Goal: Task Accomplishment & Management: Complete application form

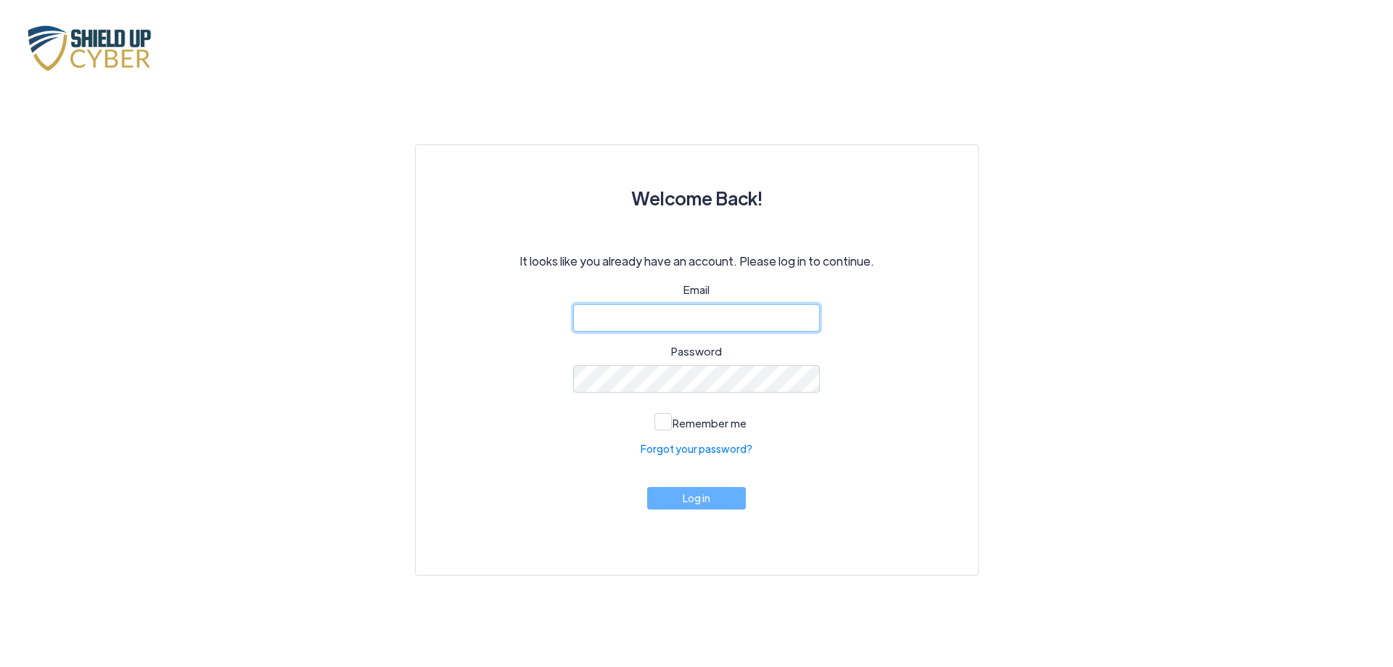
click at [657, 316] on input "email" at bounding box center [696, 318] width 247 height 28
type input "[EMAIL_ADDRESS][DOMAIN_NAME]"
click at [706, 446] on link "Forgot your password?" at bounding box center [697, 448] width 112 height 15
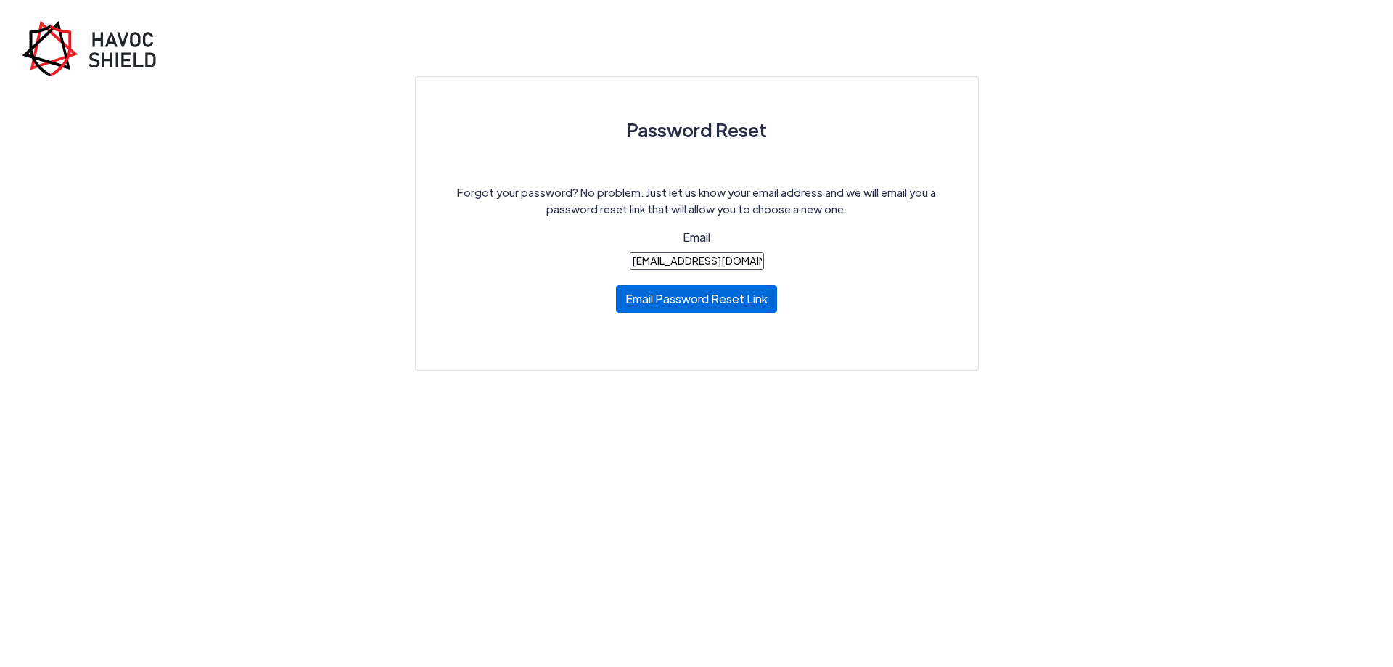
type input "[EMAIL_ADDRESS][DOMAIN_NAME]"
click at [682, 297] on button "Email Password Reset Link" at bounding box center [696, 299] width 161 height 28
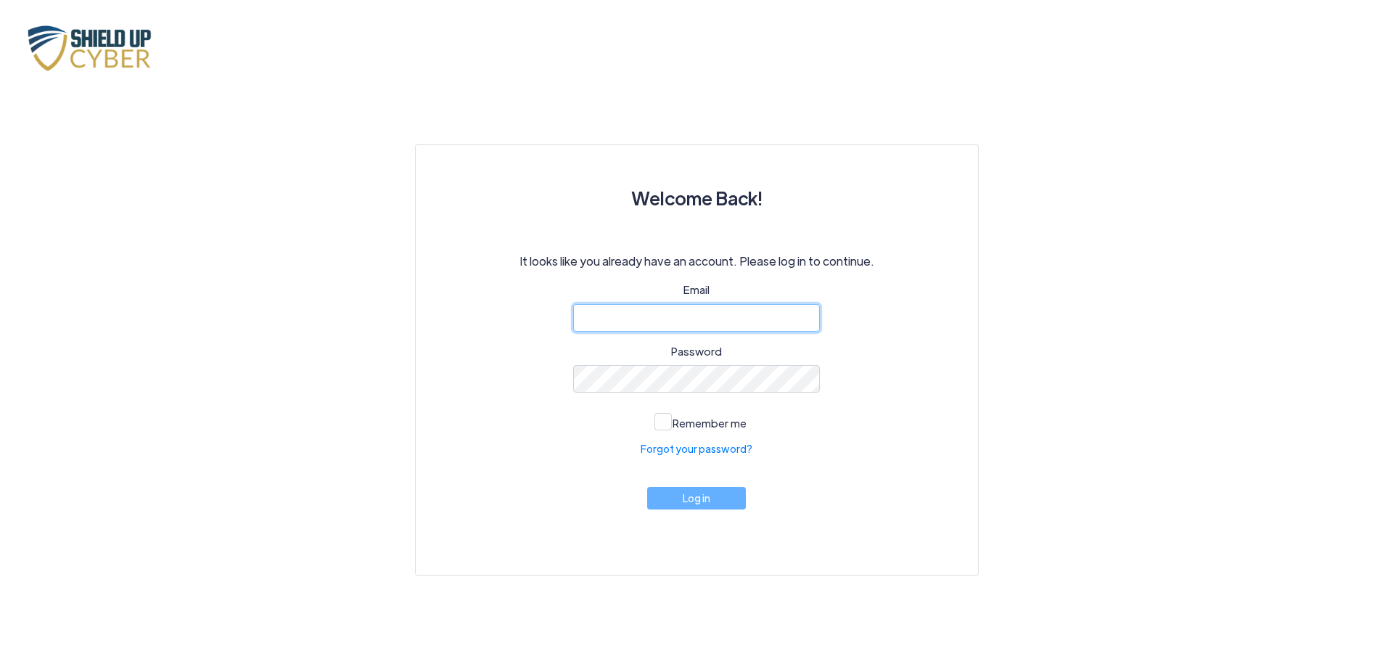
click at [623, 319] on input "email" at bounding box center [696, 318] width 247 height 28
type input "[EMAIL_ADDRESS][DOMAIN_NAME]"
click at [658, 424] on span at bounding box center [662, 421] width 17 height 17
click at [0, 0] on input "Remember me" at bounding box center [0, 0] width 0 height 0
click at [699, 494] on button "Log in" at bounding box center [696, 494] width 99 height 22
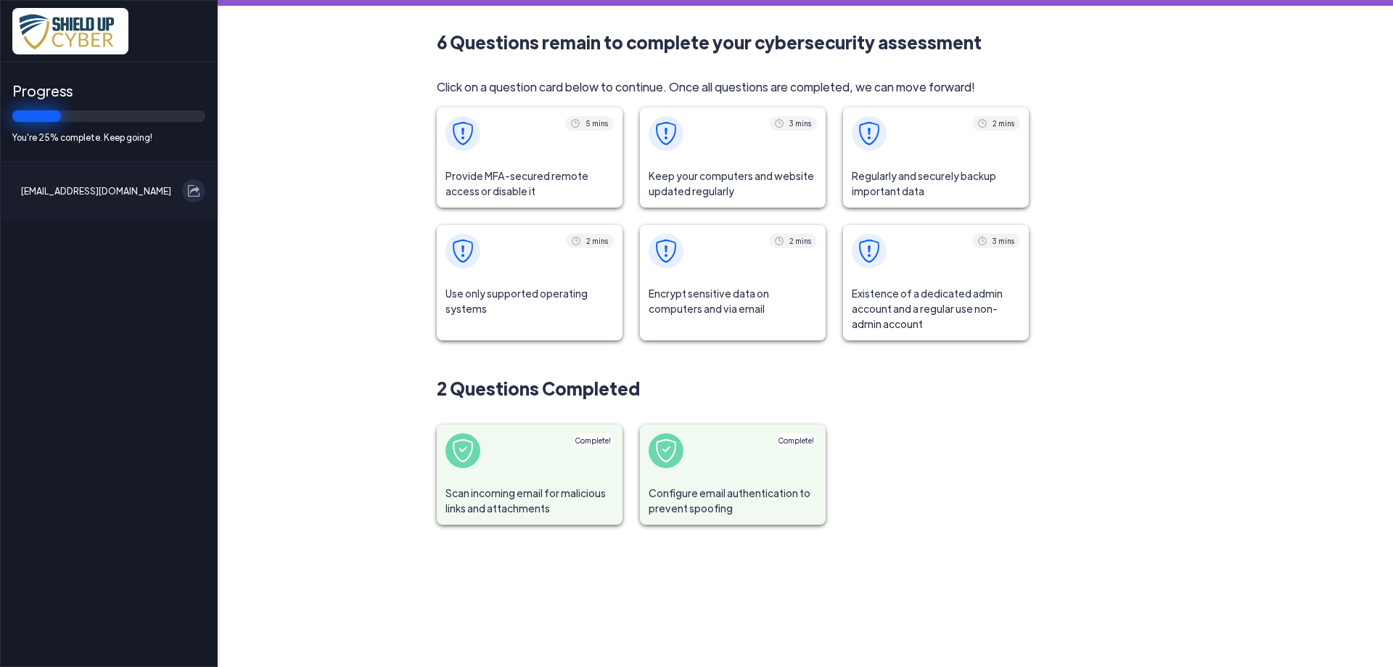
click at [499, 168] on span "Provide MFA-secured remote access or disable it" at bounding box center [530, 184] width 186 height 48
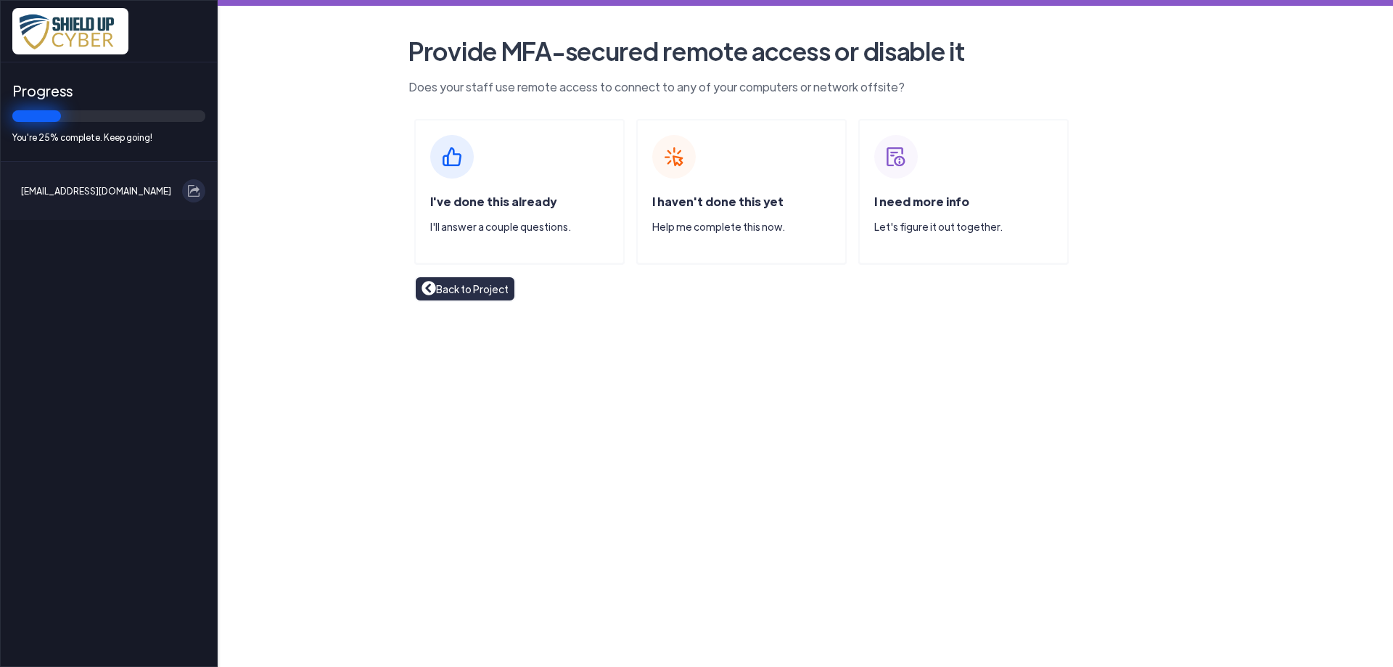
click at [448, 289] on link "Back to Project" at bounding box center [465, 289] width 87 height 16
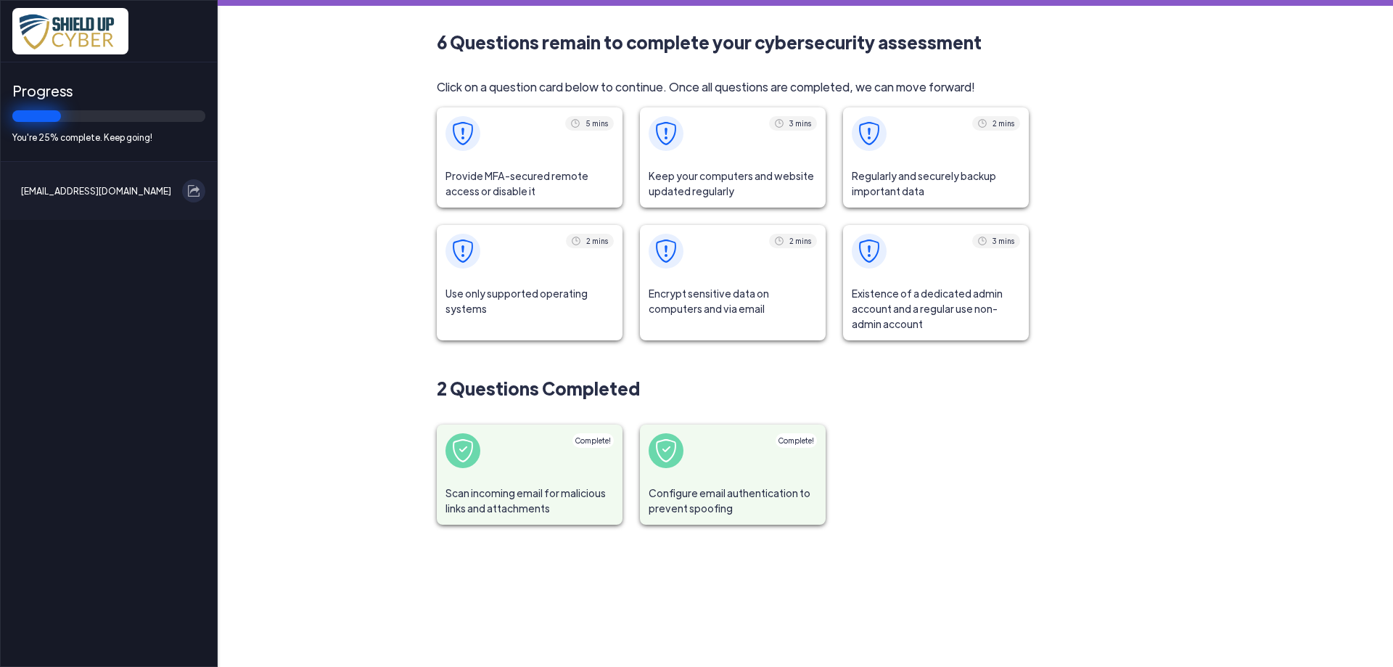
click at [723, 156] on span at bounding box center [733, 133] width 186 height 52
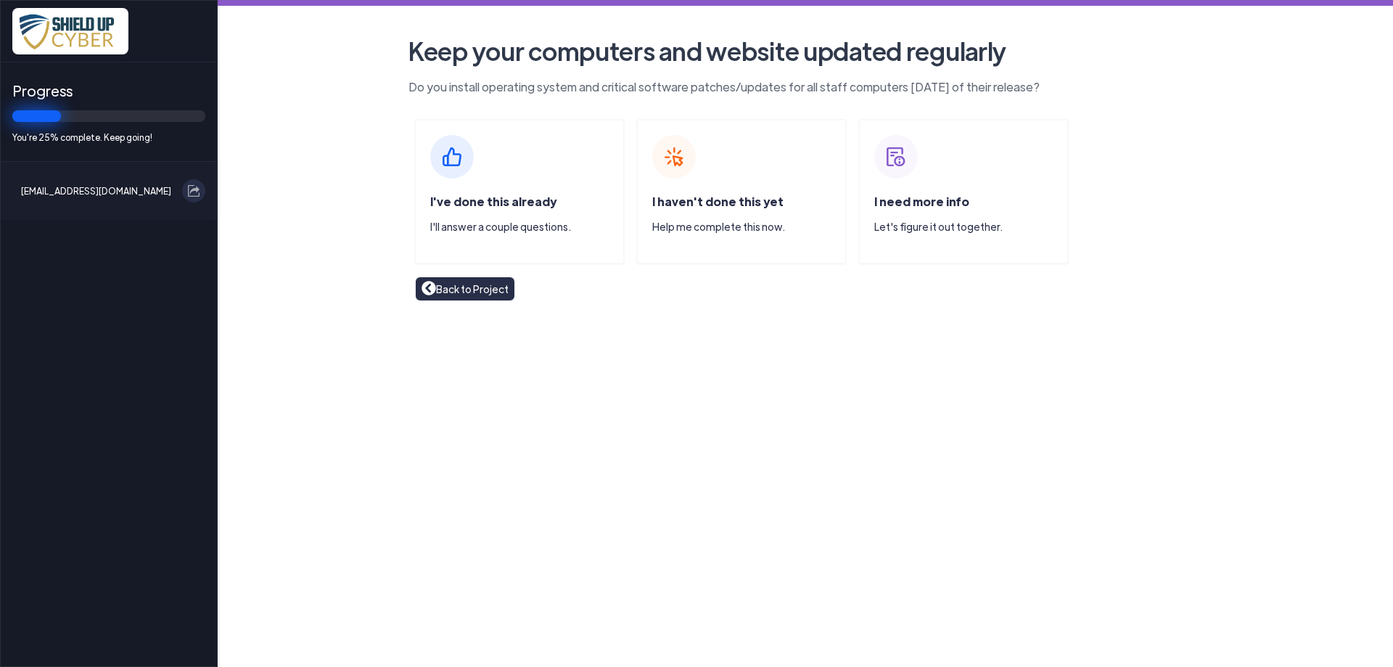
click at [429, 292] on img at bounding box center [429, 288] width 15 height 15
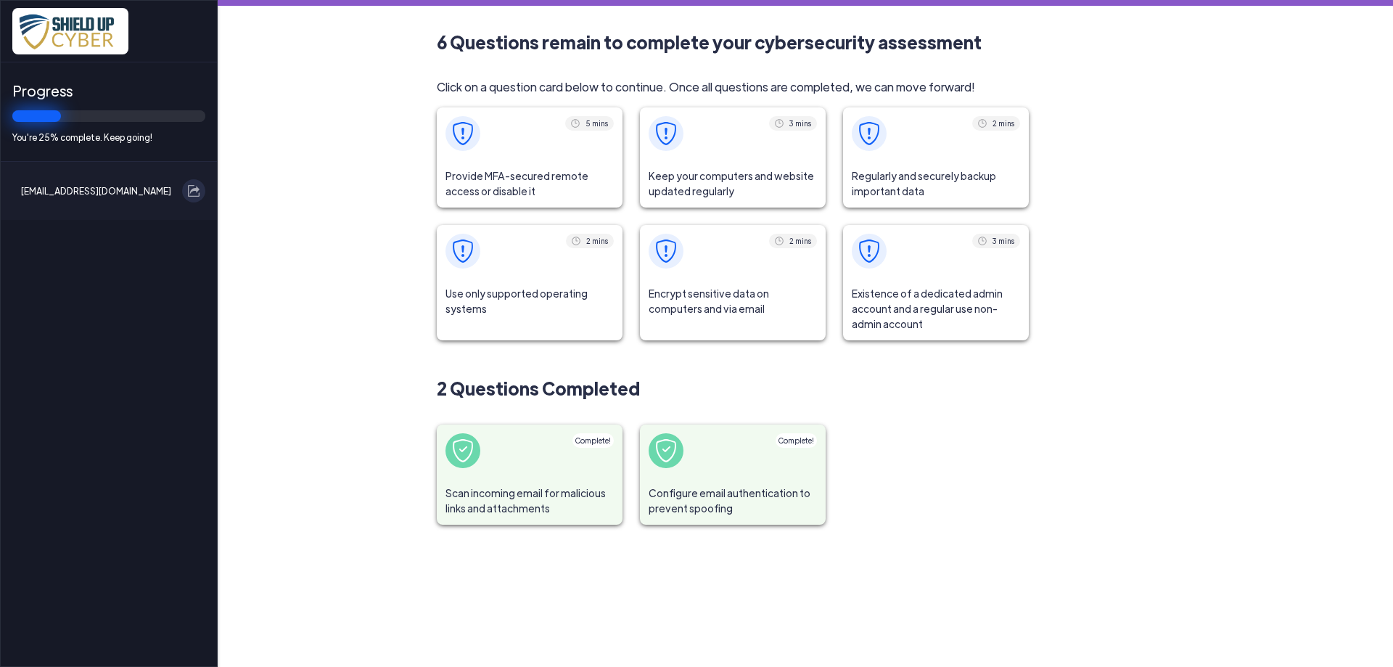
click at [521, 154] on span at bounding box center [530, 133] width 186 height 52
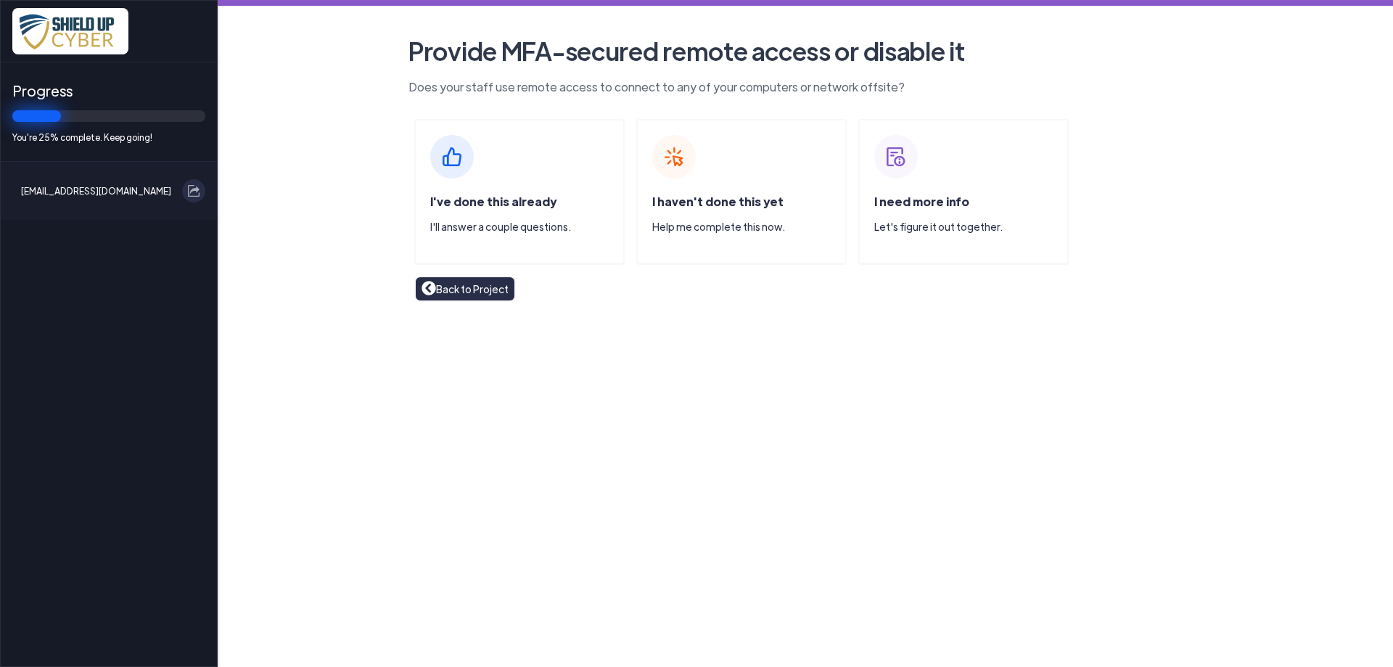
drag, startPoint x: 472, startPoint y: 213, endPoint x: 483, endPoint y: 275, distance: 63.5
click at [619, 332] on main "Provide MFA-secured remote access or disable it Does your staff use remote acce…" at bounding box center [805, 333] width 1175 height 667
click at [556, 183] on div "I've done this already I'll answer a couple questions." at bounding box center [519, 191] width 210 height 145
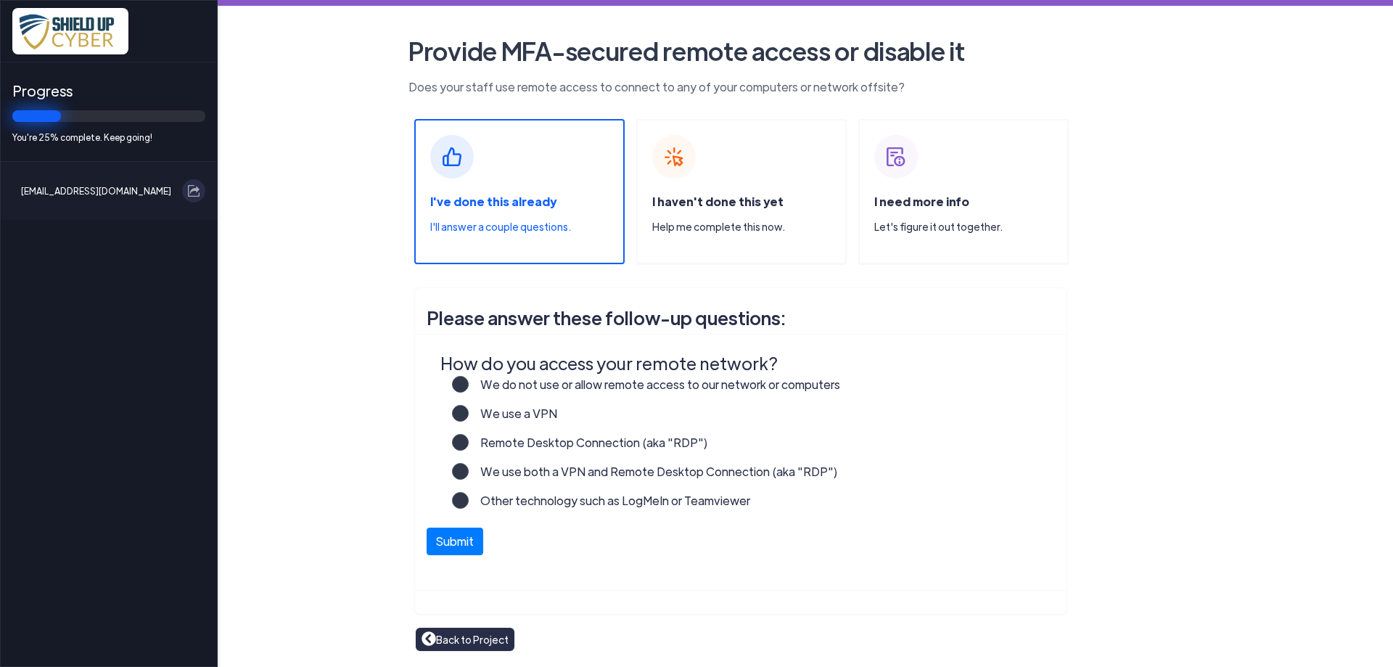
click at [469, 414] on label "We use a VPN" at bounding box center [513, 419] width 89 height 29
click at [0, 0] on input "We use a VPN" at bounding box center [0, 0] width 0 height 0
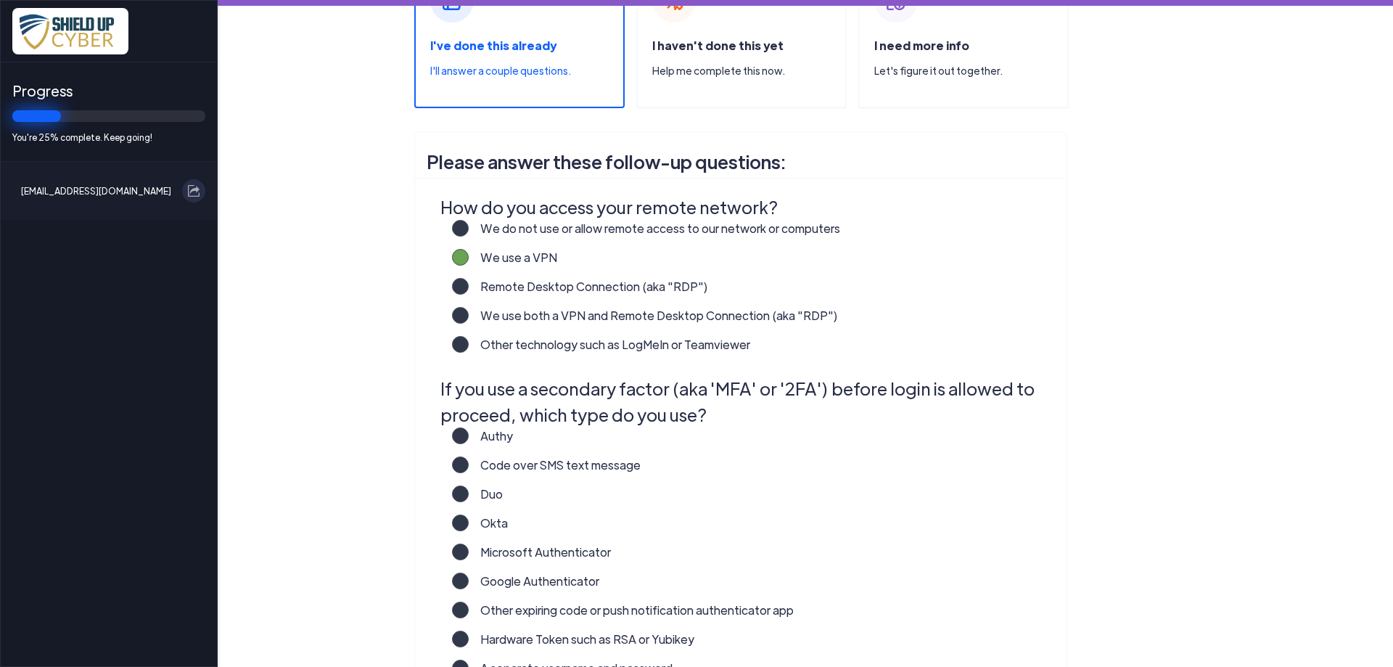
scroll to position [157, 0]
click at [469, 314] on label "We use both a VPN and Remote Desktop Connection (aka "RDP")" at bounding box center [653, 320] width 369 height 29
click at [0, 0] on input "We use both a VPN and Remote Desktop Connection (aka "RDP")" at bounding box center [0, 0] width 0 height 0
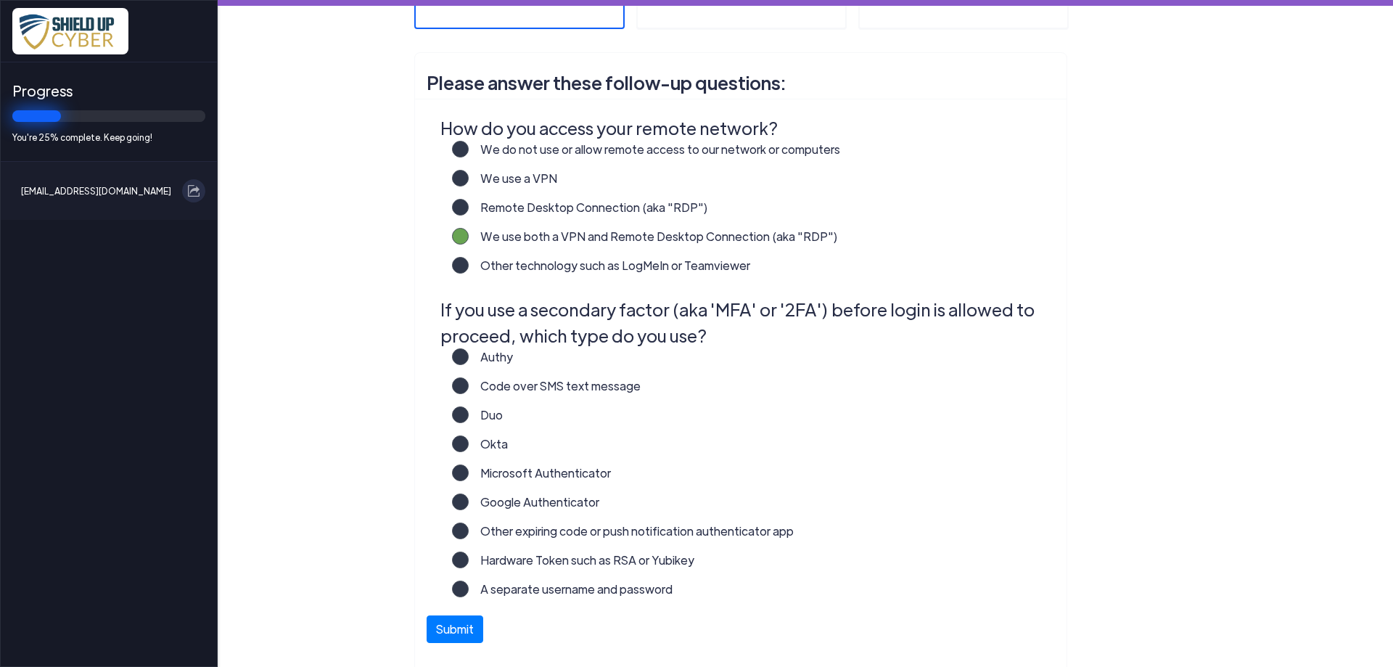
scroll to position [313, 0]
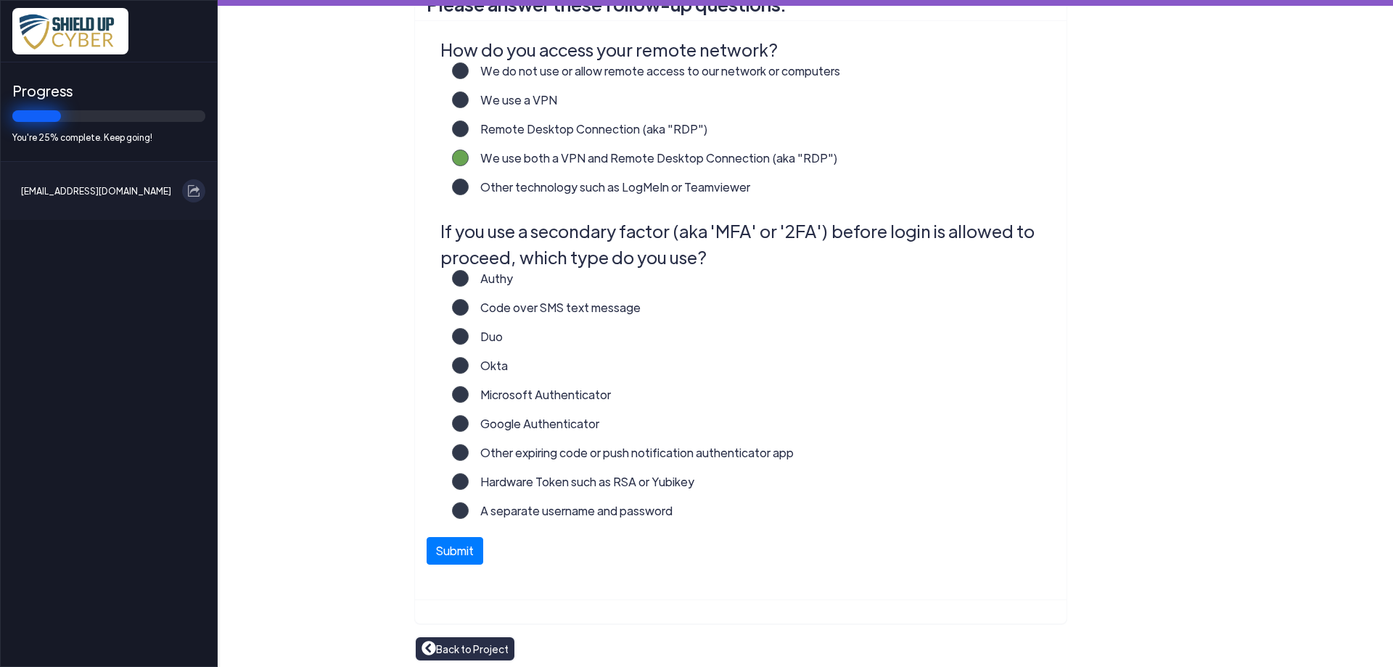
click at [469, 392] on label "Microsoft Authenticator" at bounding box center [540, 400] width 142 height 29
click at [0, 0] on input "Microsoft Authenticator" at bounding box center [0, 0] width 0 height 0
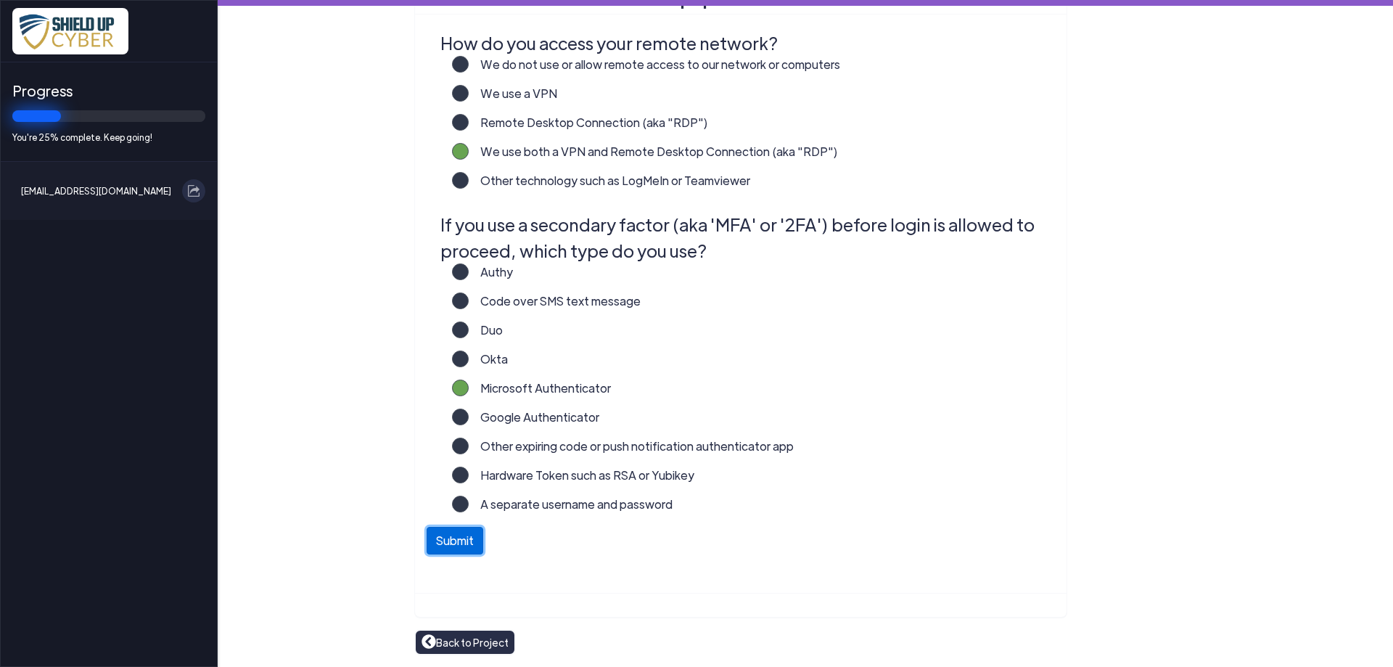
click at [447, 541] on button "Submit" at bounding box center [455, 541] width 57 height 28
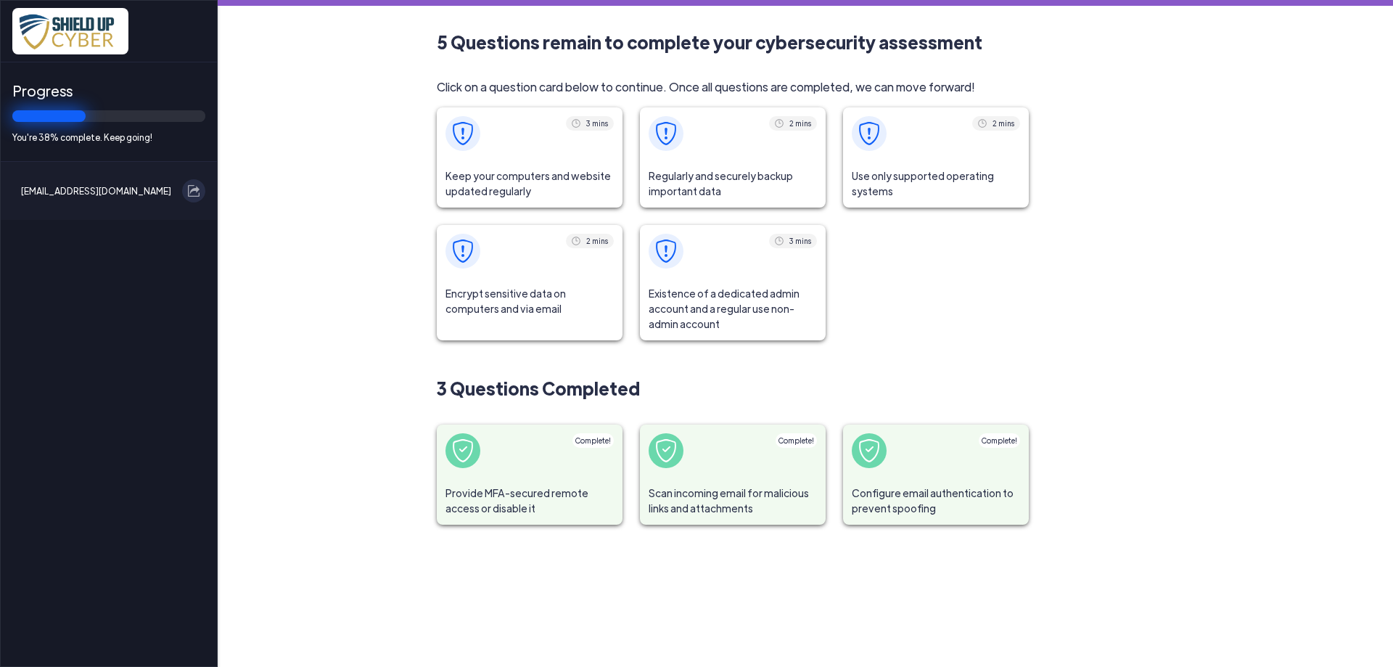
click at [498, 176] on span "Keep your computers and website updated regularly" at bounding box center [530, 184] width 186 height 48
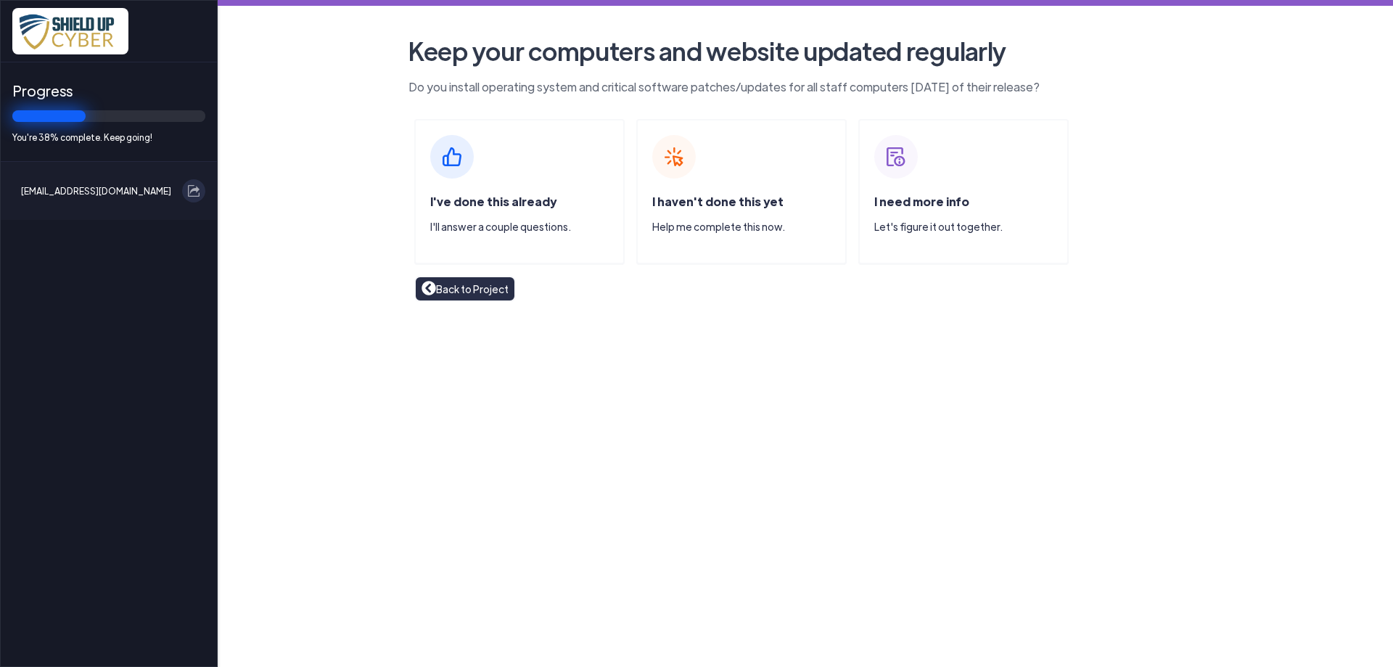
click at [473, 200] on span "I've done this already" at bounding box center [493, 201] width 126 height 15
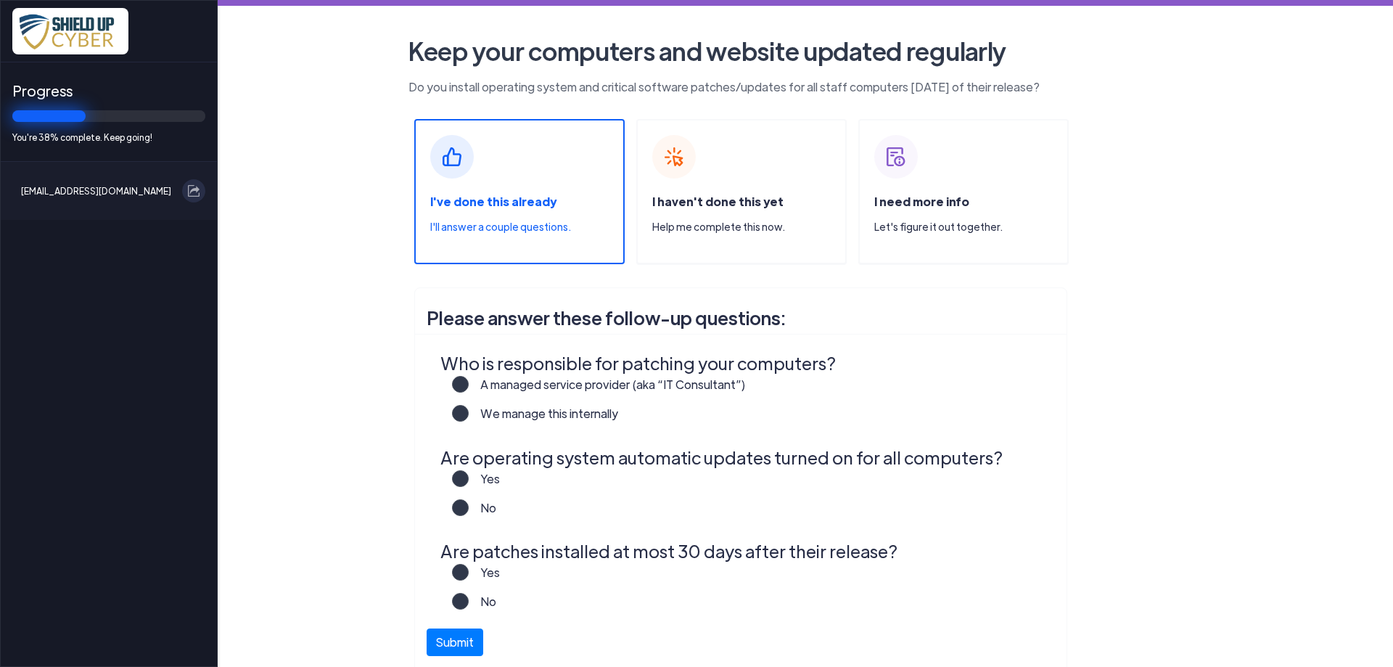
click at [469, 382] on label "A managed service provider (aka “IT Consultant”)" at bounding box center [607, 390] width 277 height 29
click at [0, 0] on input "A managed service provider (aka “IT Consultant”)" at bounding box center [0, 0] width 0 height 0
click at [469, 475] on label "Yes" at bounding box center [484, 484] width 31 height 29
click at [0, 0] on input "Yes" at bounding box center [0, 0] width 0 height 0
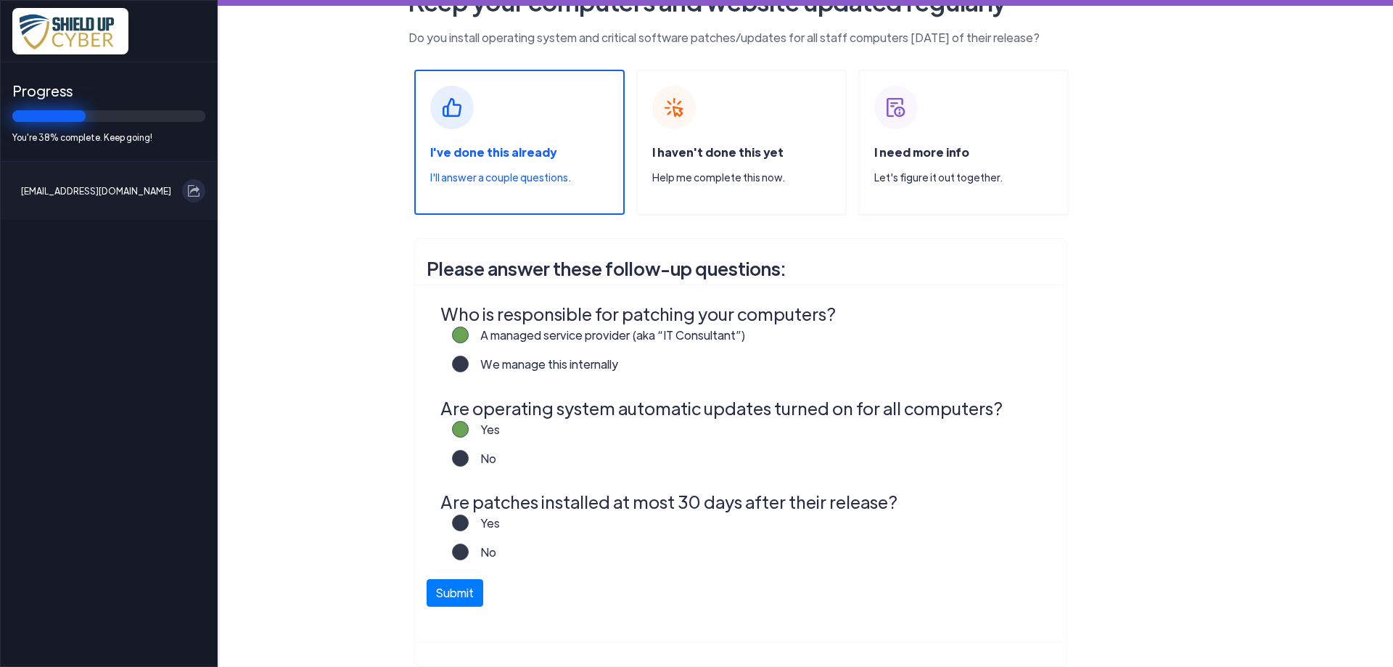
scroll to position [98, 0]
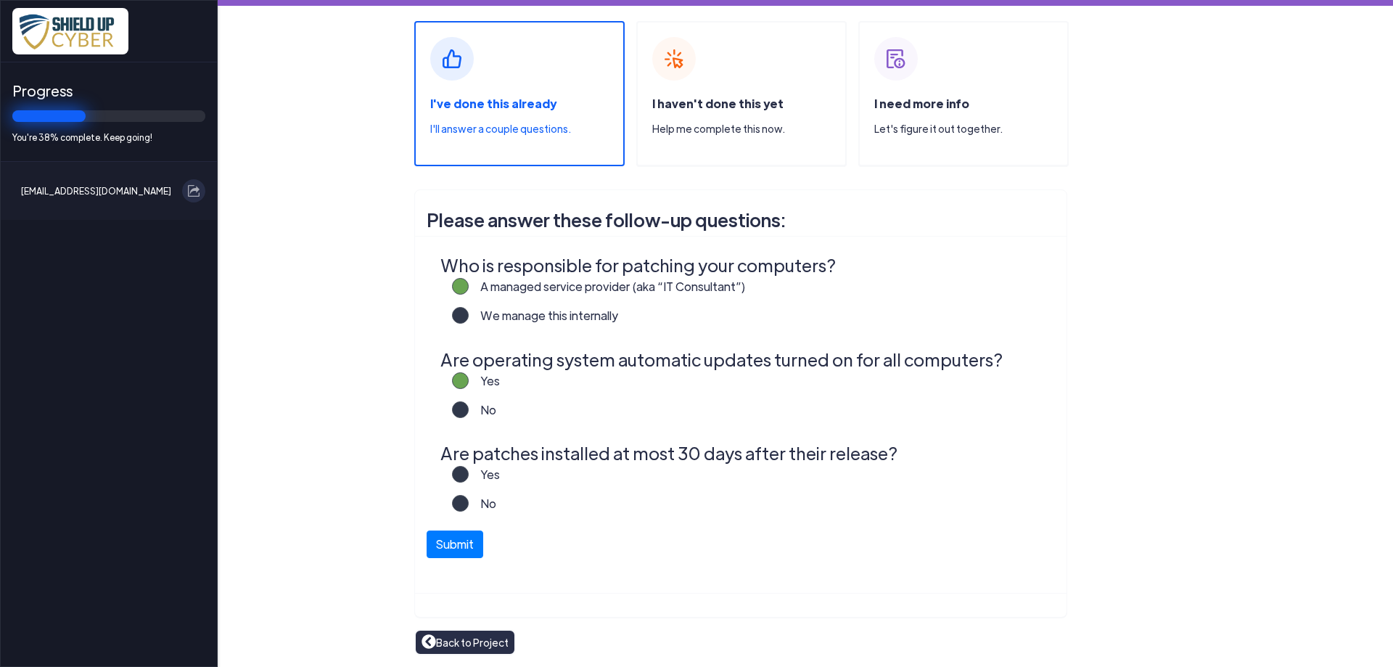
click at [469, 477] on label "Yes" at bounding box center [484, 480] width 31 height 29
click at [0, 0] on input "Yes" at bounding box center [0, 0] width 0 height 0
click at [455, 543] on button "Submit" at bounding box center [455, 541] width 57 height 28
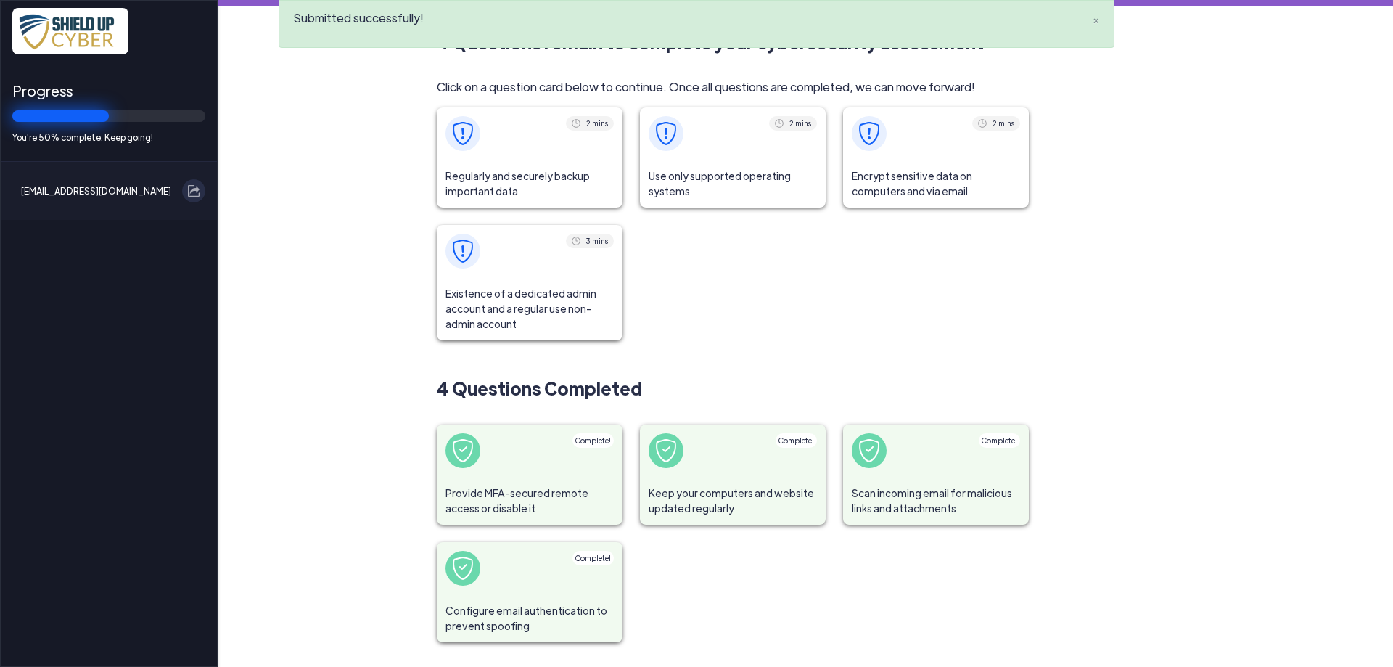
click at [546, 171] on span "Regularly and securely backup important data" at bounding box center [530, 184] width 186 height 48
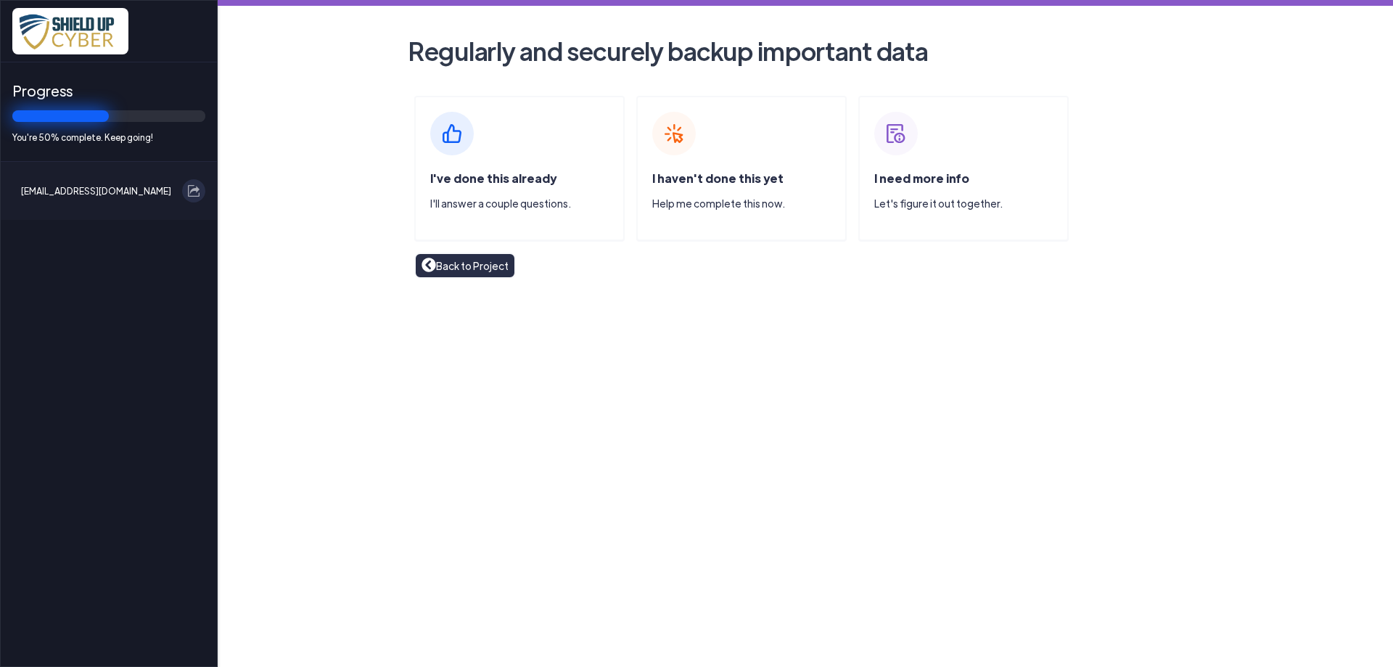
click at [539, 174] on span "I've done this already" at bounding box center [493, 177] width 126 height 15
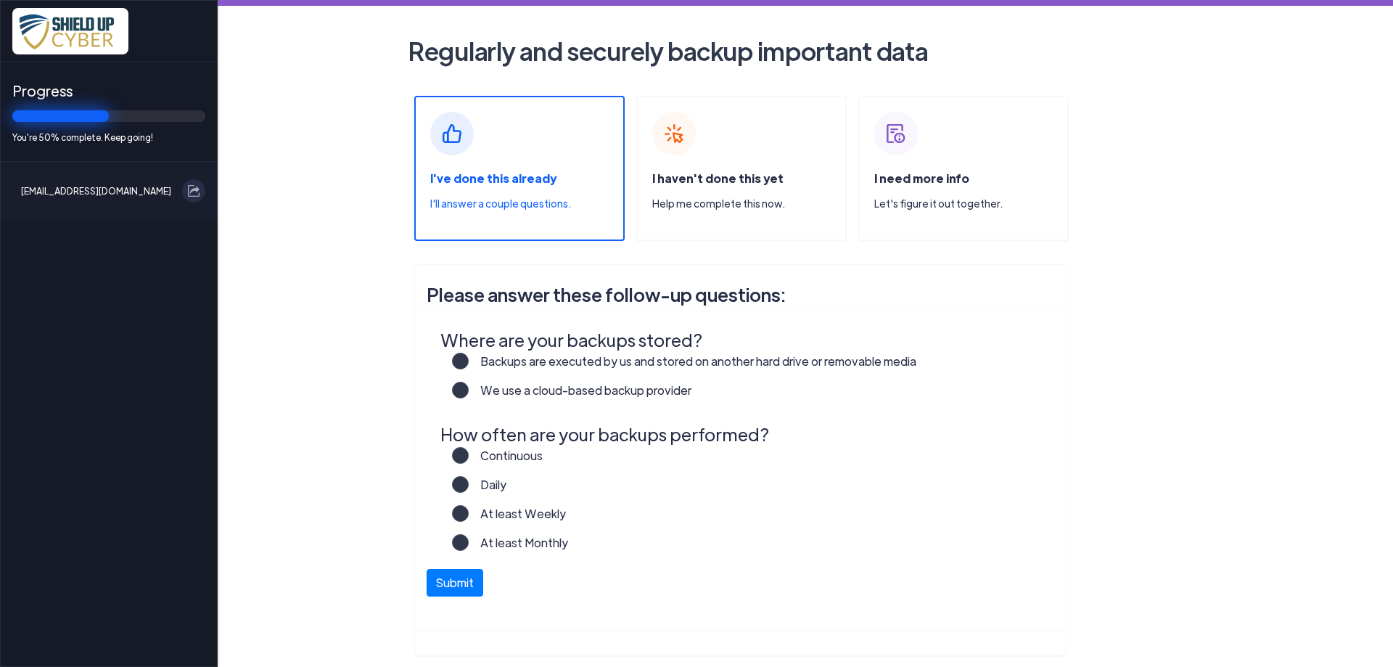
click at [469, 362] on label "Backups are executed by us and stored on another hard drive or removable media" at bounding box center [693, 367] width 448 height 29
click at [0, 0] on input "Backups are executed by us and stored on another hard drive or removable media" at bounding box center [0, 0] width 0 height 0
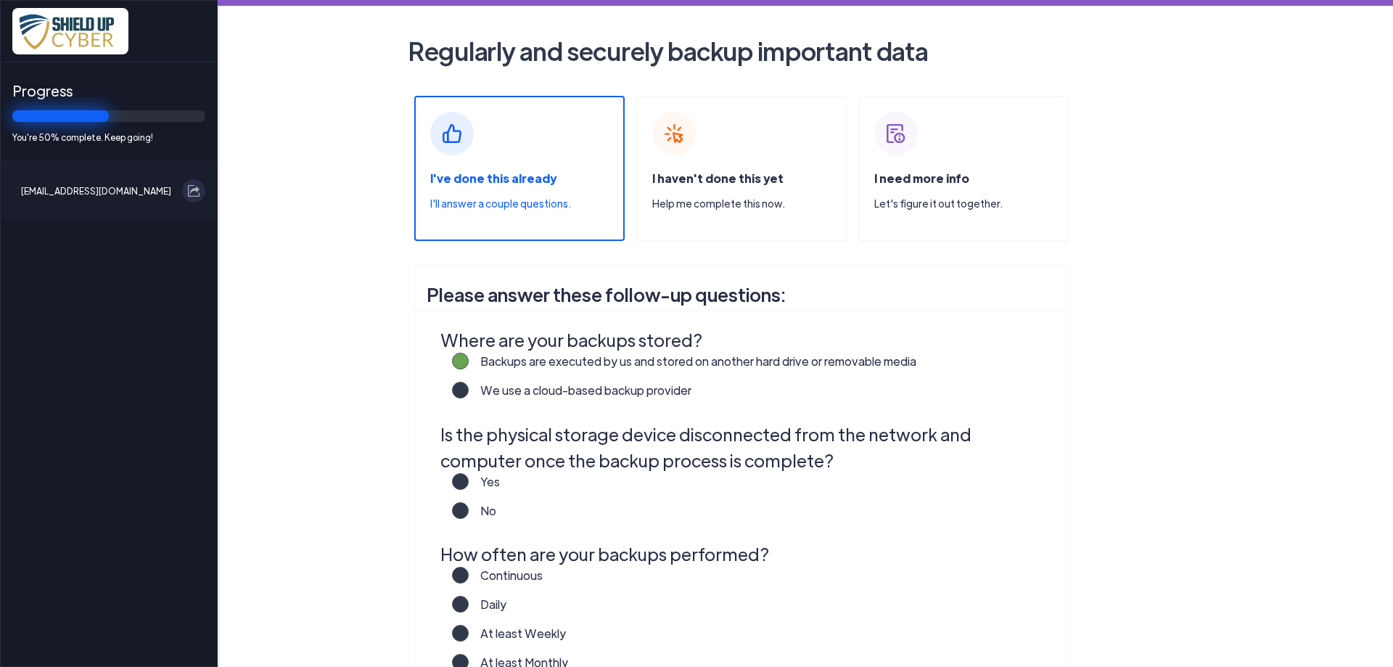
click at [469, 385] on label "We use a cloud-based backup provider" at bounding box center [580, 396] width 223 height 29
click at [0, 0] on input "We use a cloud-based backup provider" at bounding box center [0, 0] width 0 height 0
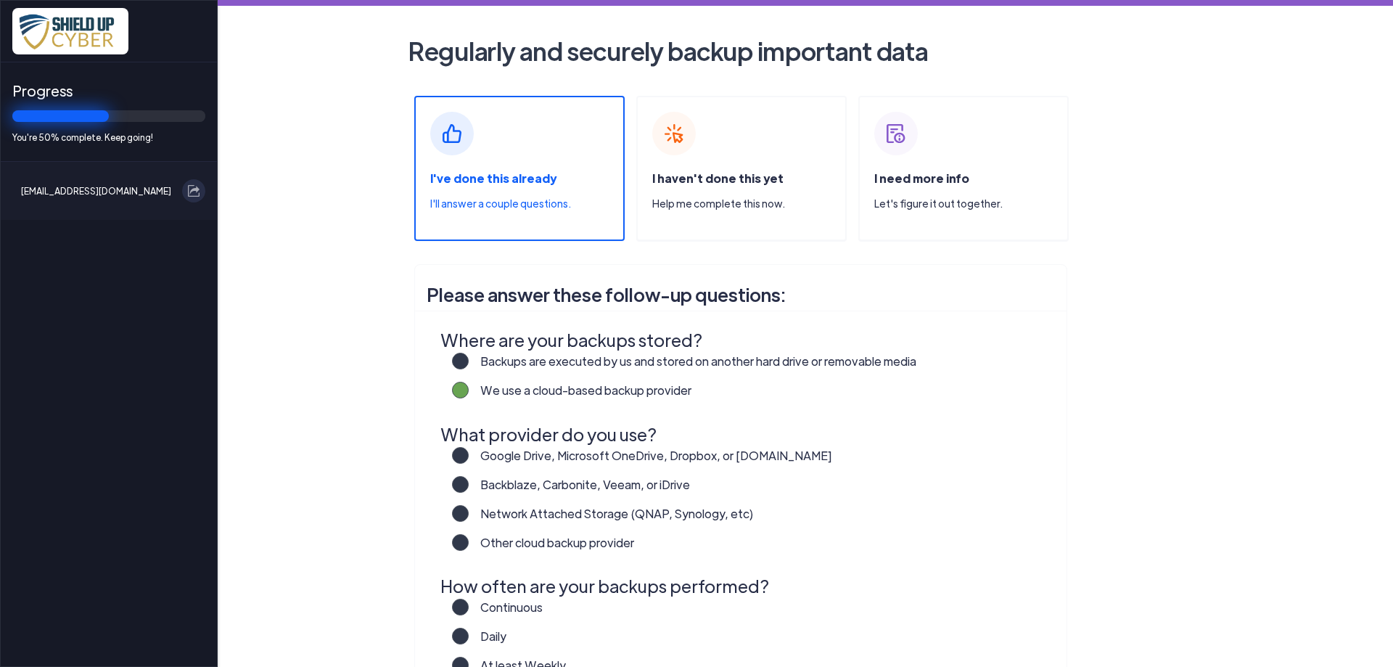
click at [468, 358] on div "Backups are executed by us and stored on another hard drive or removable media" at bounding box center [750, 367] width 596 height 29
click at [469, 359] on label "Backups are executed by us and stored on another hard drive or removable media" at bounding box center [693, 367] width 448 height 29
click at [0, 0] on input "Backups are executed by us and stored on another hard drive or removable media" at bounding box center [0, 0] width 0 height 0
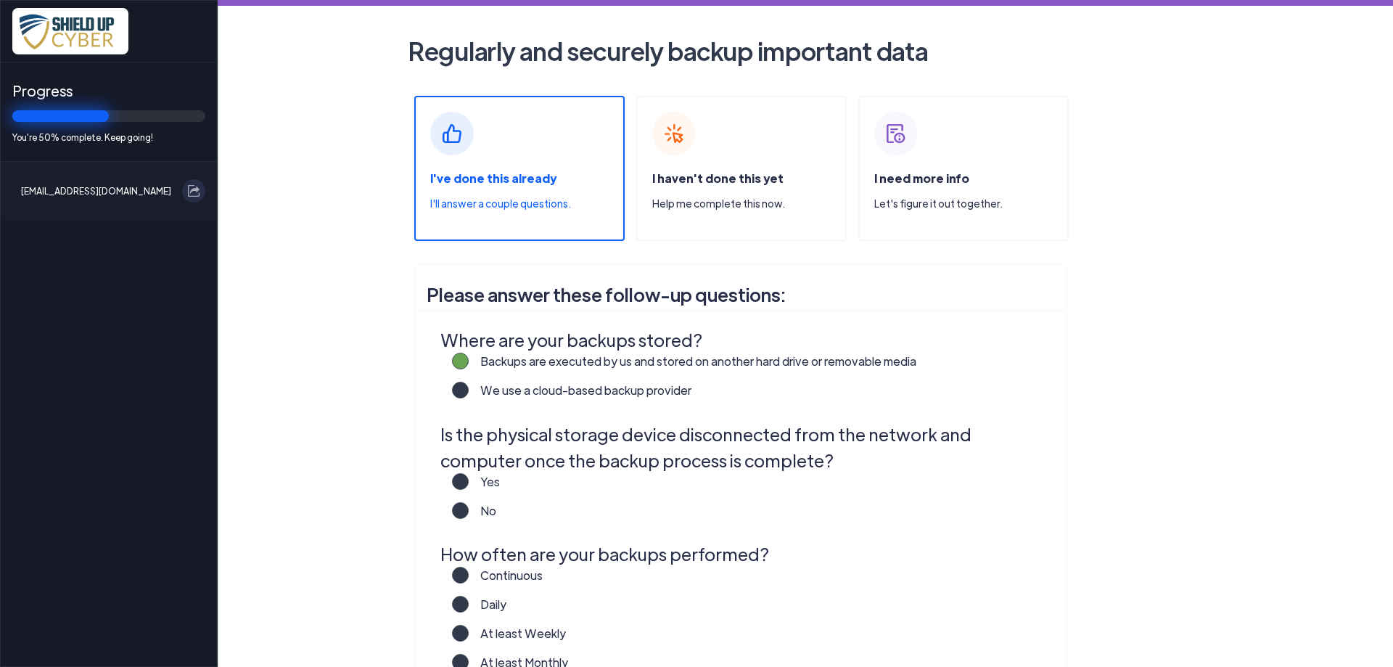
click at [469, 387] on label "We use a cloud-based backup provider" at bounding box center [580, 396] width 223 height 29
click at [0, 0] on input "We use a cloud-based backup provider" at bounding box center [0, 0] width 0 height 0
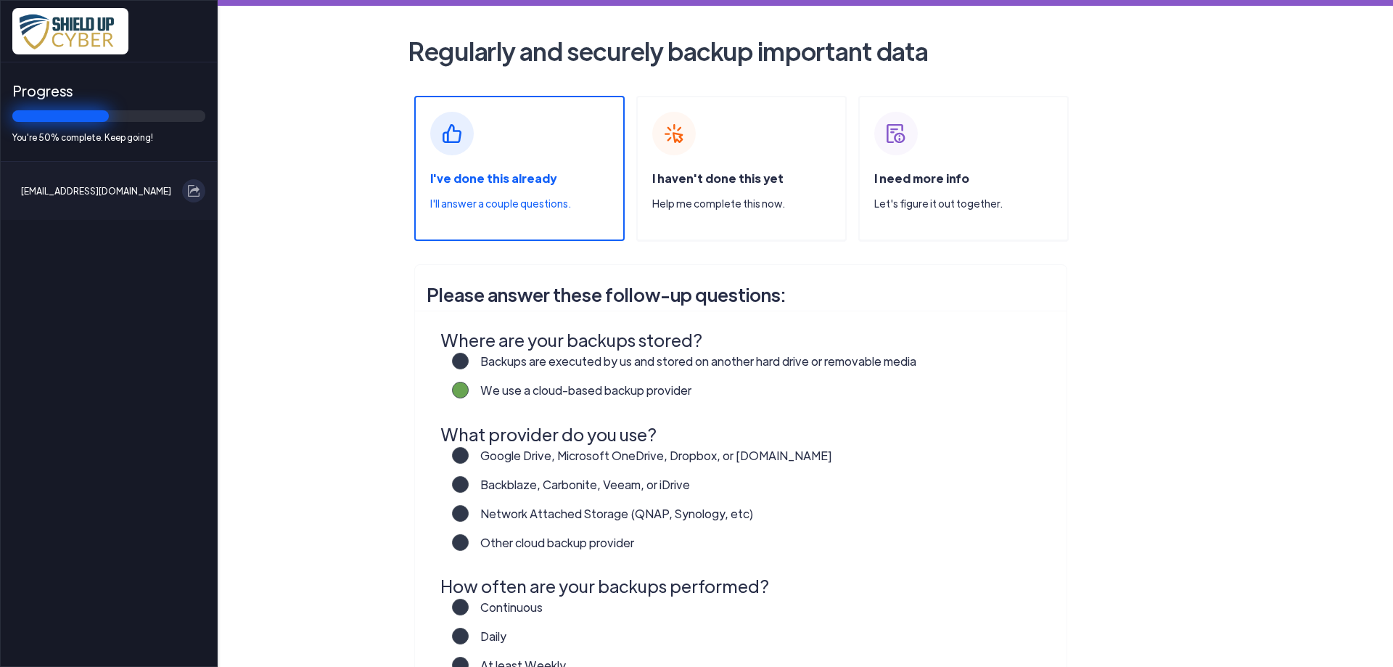
click at [469, 451] on label "Google Drive, Microsoft OneDrive, Dropbox, or Box.com" at bounding box center [650, 461] width 363 height 29
click at [0, 0] on input "Google Drive, Microsoft OneDrive, Dropbox, or Box.com" at bounding box center [0, 0] width 0 height 0
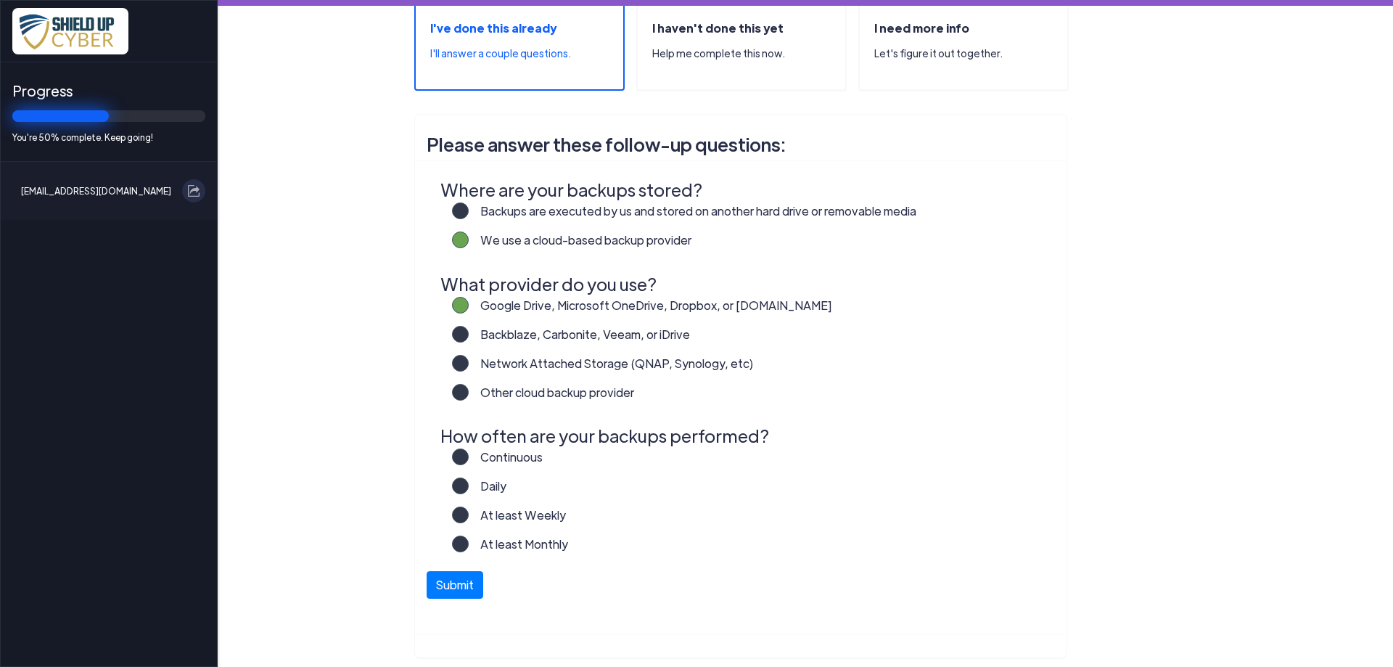
scroll to position [157, 0]
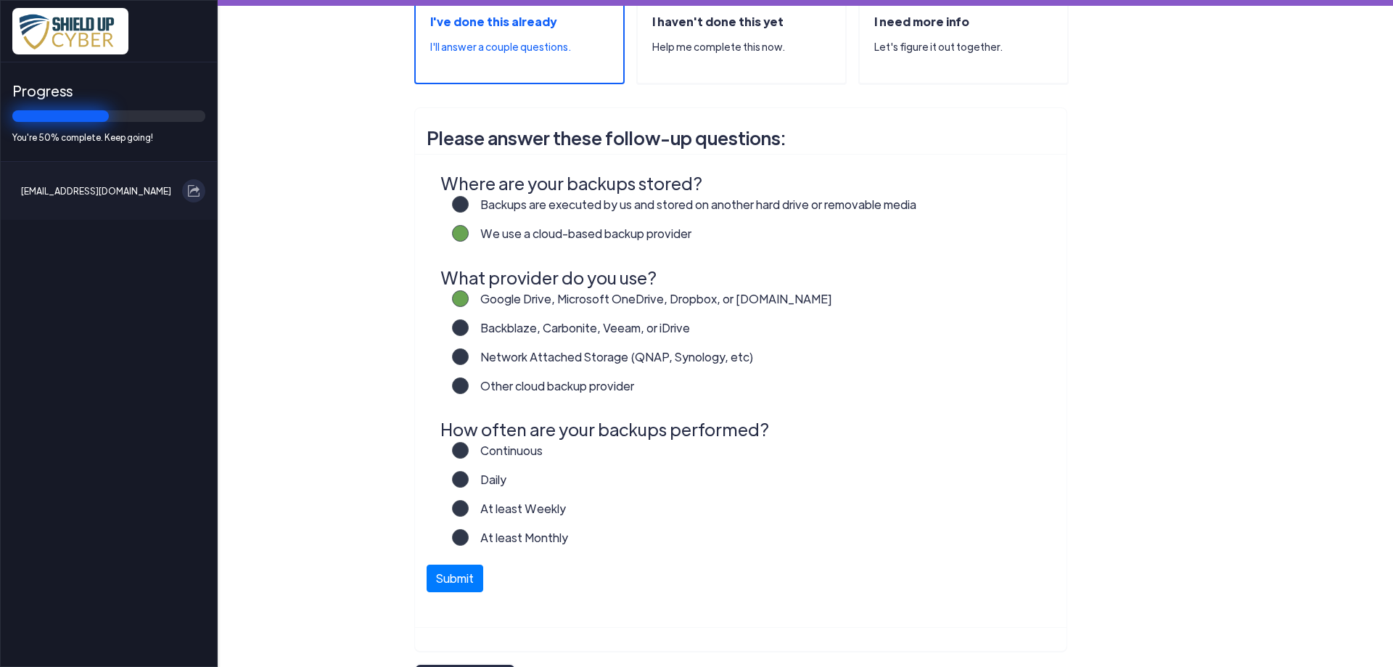
click at [469, 480] on label "Daily" at bounding box center [488, 485] width 38 height 29
click at [0, 0] on input "Daily" at bounding box center [0, 0] width 0 height 0
click at [469, 453] on label "Continuous" at bounding box center [506, 456] width 74 height 29
click at [0, 0] on input "Continuous" at bounding box center [0, 0] width 0 height 0
click at [450, 577] on button "Submit" at bounding box center [455, 575] width 57 height 28
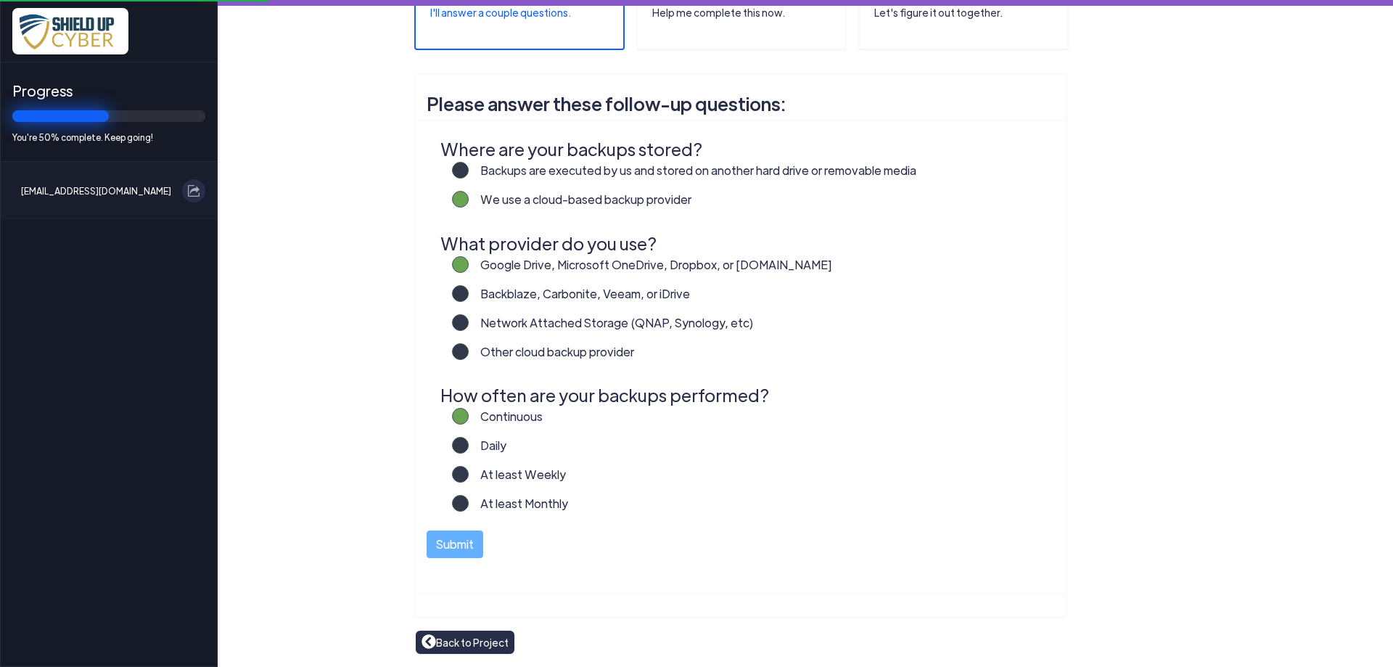
scroll to position [0, 0]
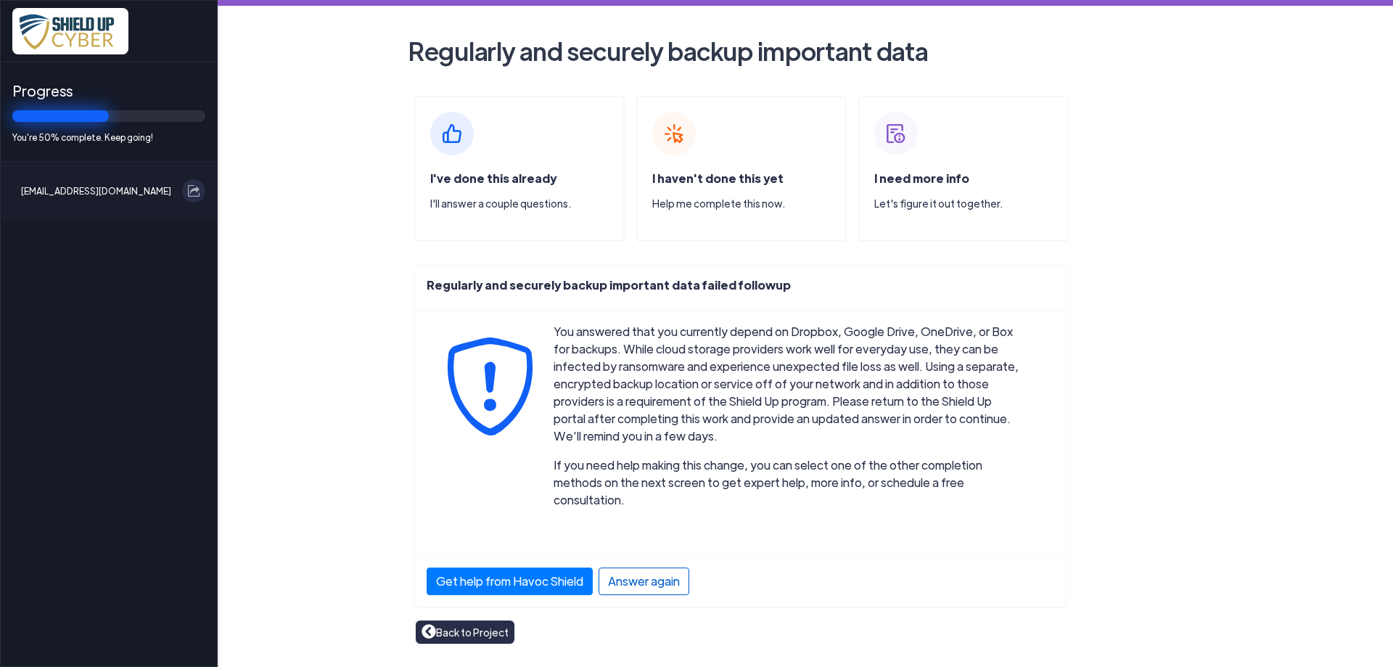
click at [633, 567] on div "Answer again" at bounding box center [644, 581] width 91 height 28
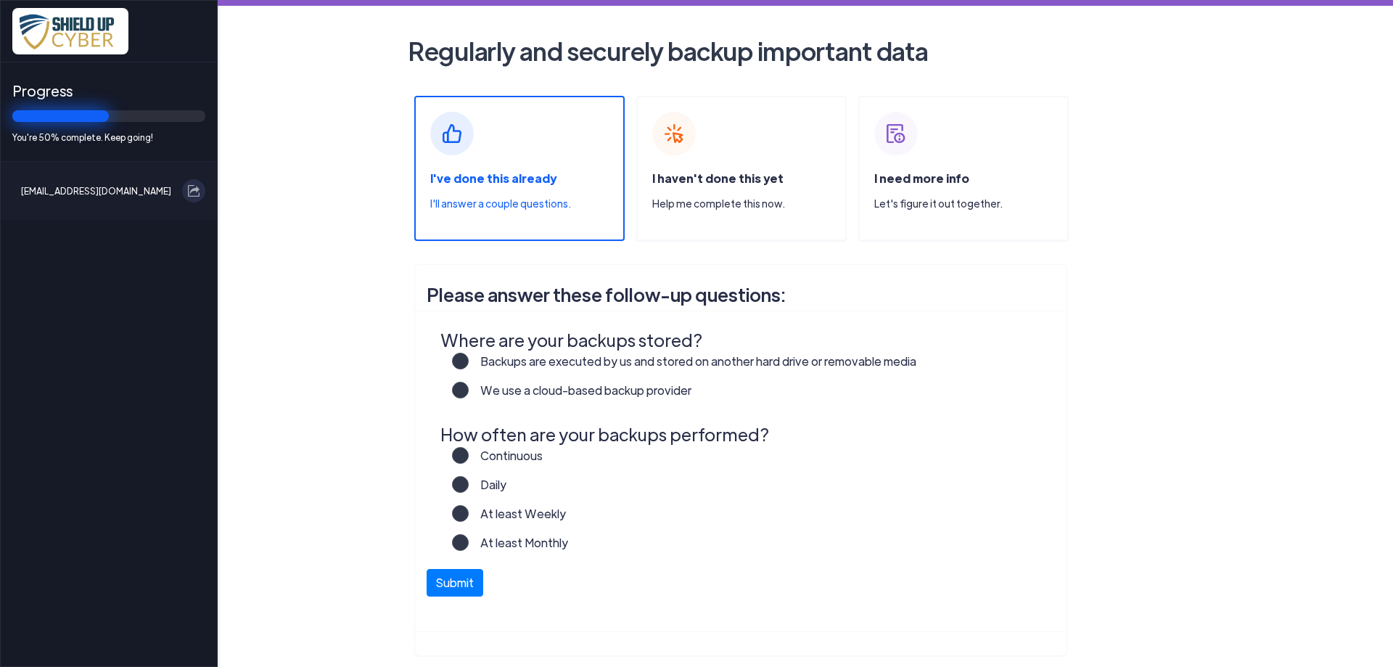
click at [469, 362] on label "Backups are executed by us and stored on another hard drive or removable media" at bounding box center [693, 367] width 448 height 29
click at [0, 0] on input "Backups are executed by us and stored on another hard drive or removable media" at bounding box center [0, 0] width 0 height 0
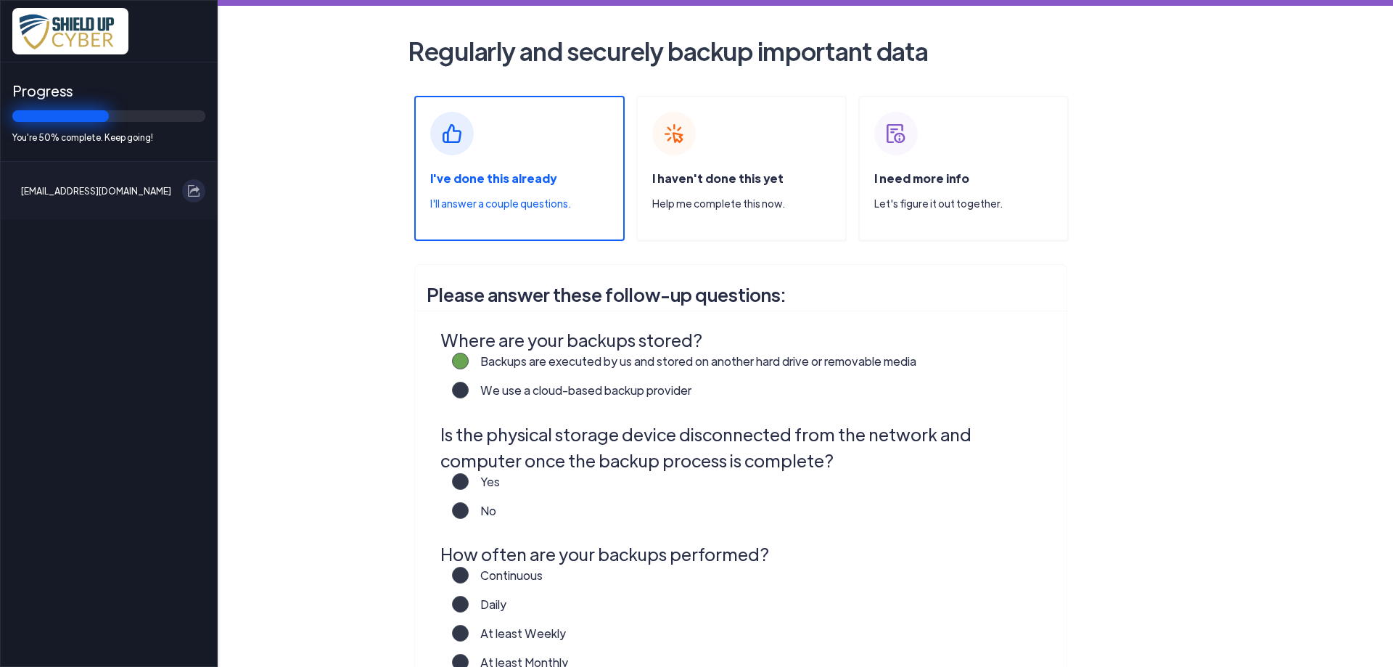
click at [469, 479] on label "Yes" at bounding box center [484, 487] width 31 height 29
click at [0, 0] on input "Yes" at bounding box center [0, 0] width 0 height 0
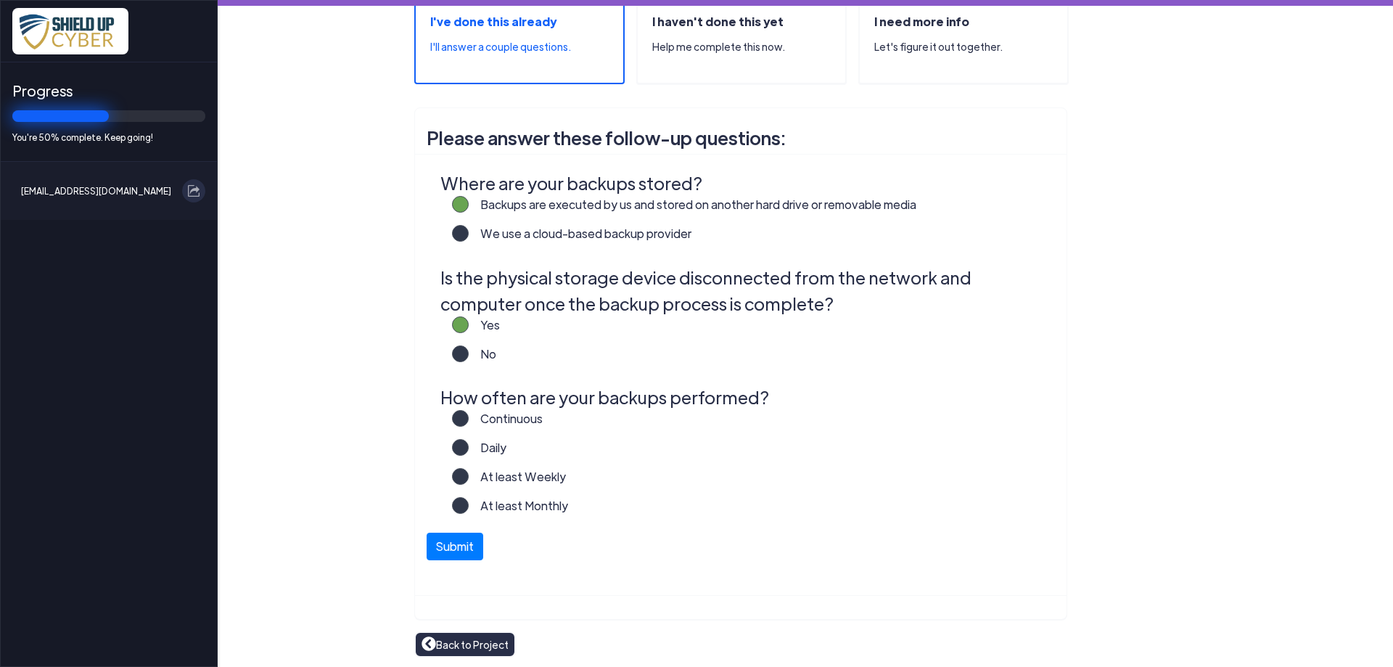
click at [469, 419] on label "Continuous" at bounding box center [506, 424] width 74 height 29
click at [0, 0] on input "Continuous" at bounding box center [0, 0] width 0 height 0
click at [454, 545] on button "Submit" at bounding box center [455, 543] width 57 height 28
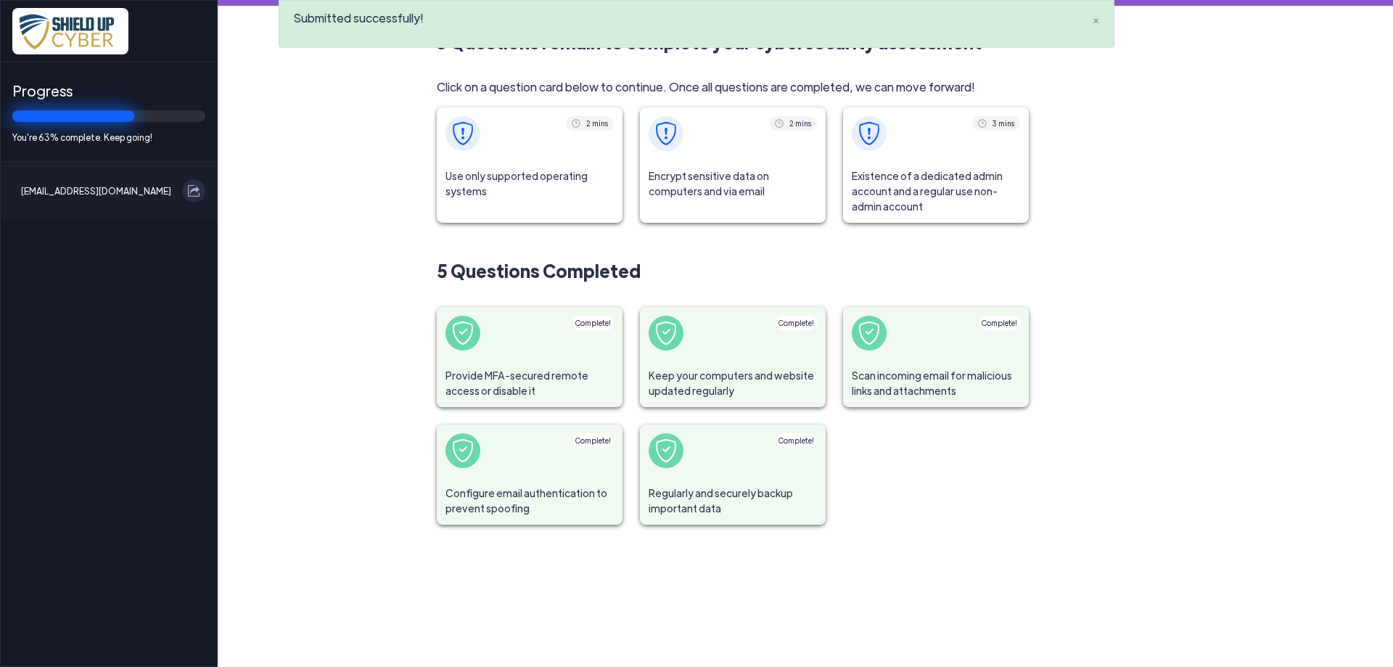
click at [533, 180] on span "Use only supported operating systems" at bounding box center [530, 184] width 186 height 48
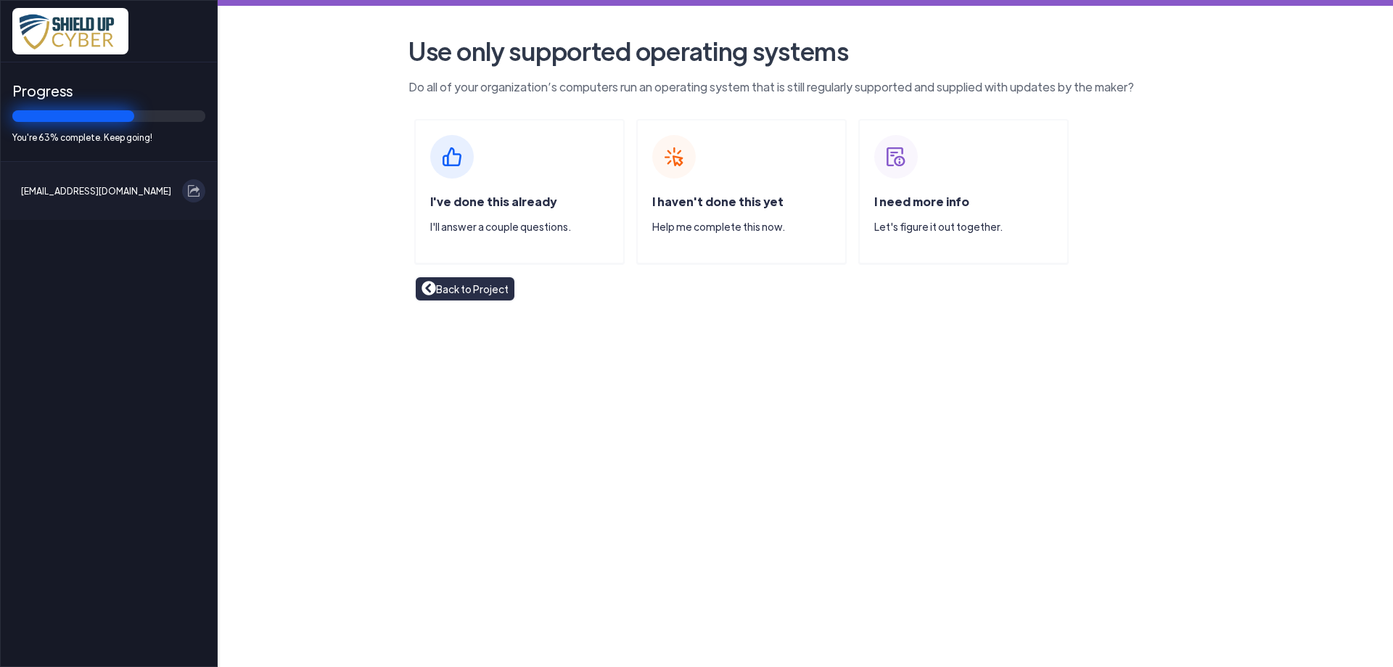
click at [507, 191] on div "I've done this already I'll answer a couple questions." at bounding box center [519, 191] width 210 height 145
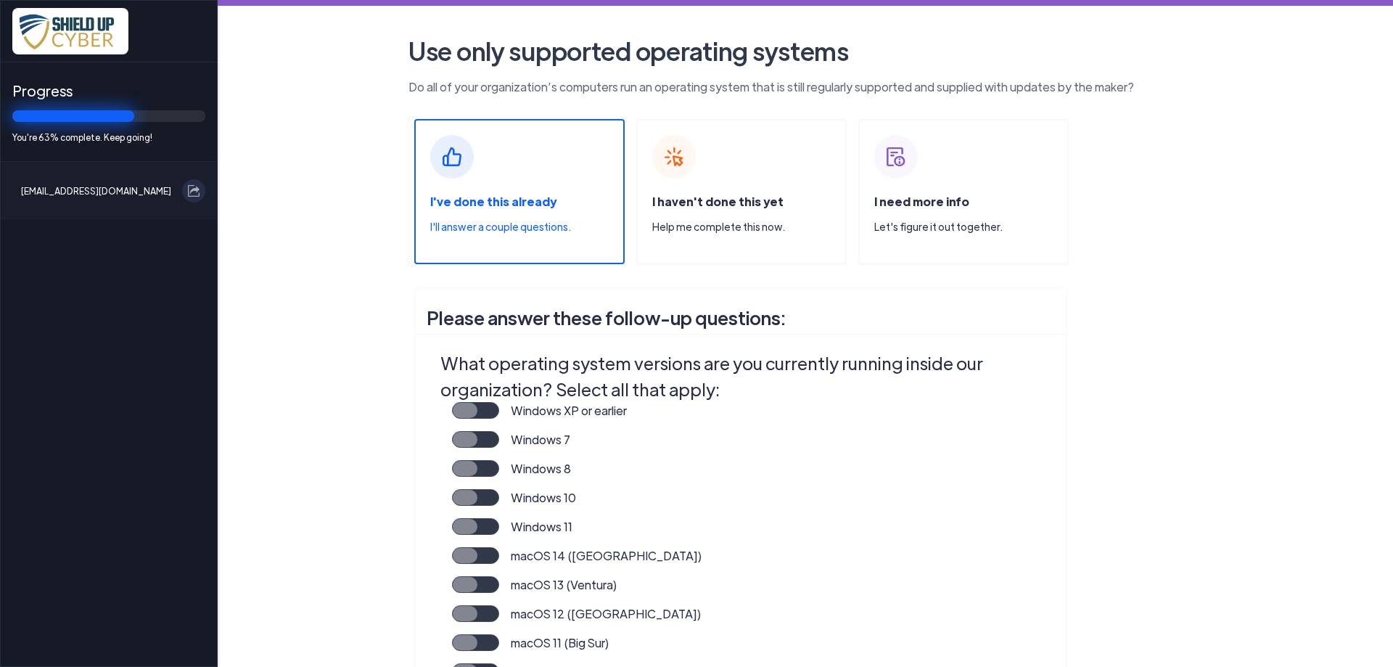
scroll to position [157, 0]
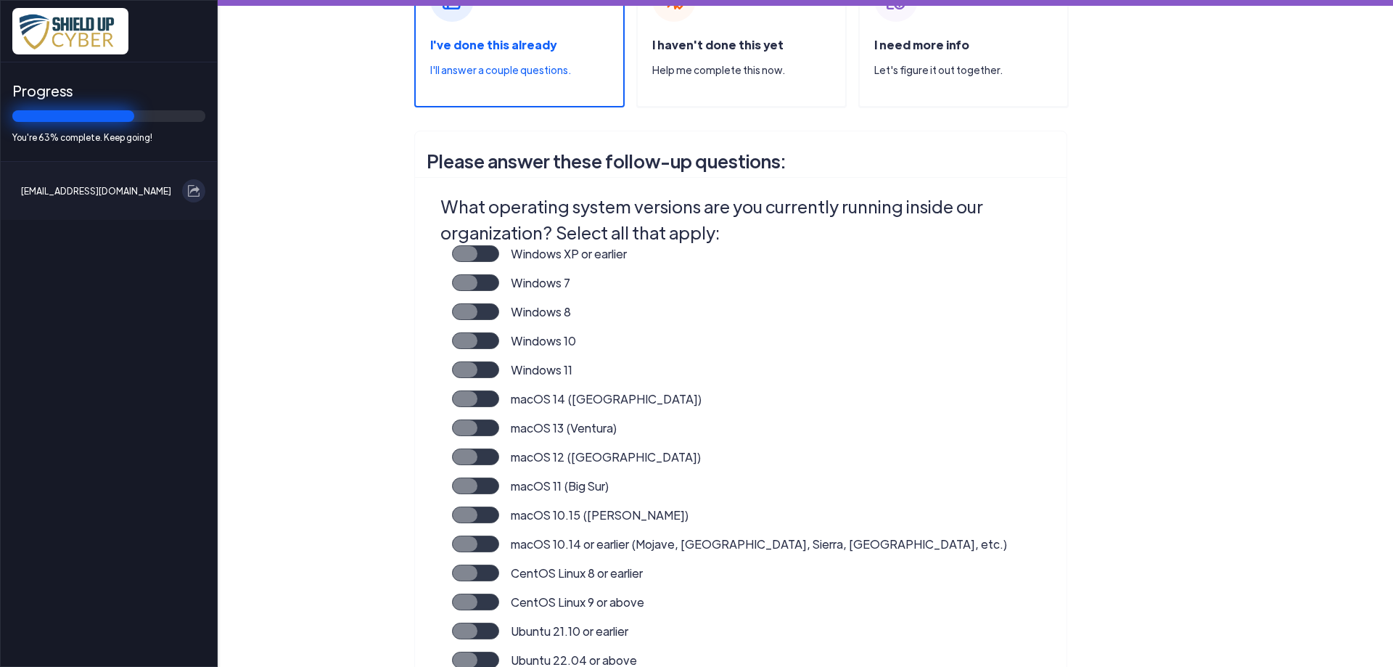
click at [499, 369] on label "Windows 11" at bounding box center [535, 375] width 73 height 29
click at [0, 0] on input "Windows 11" at bounding box center [0, 0] width 0 height 0
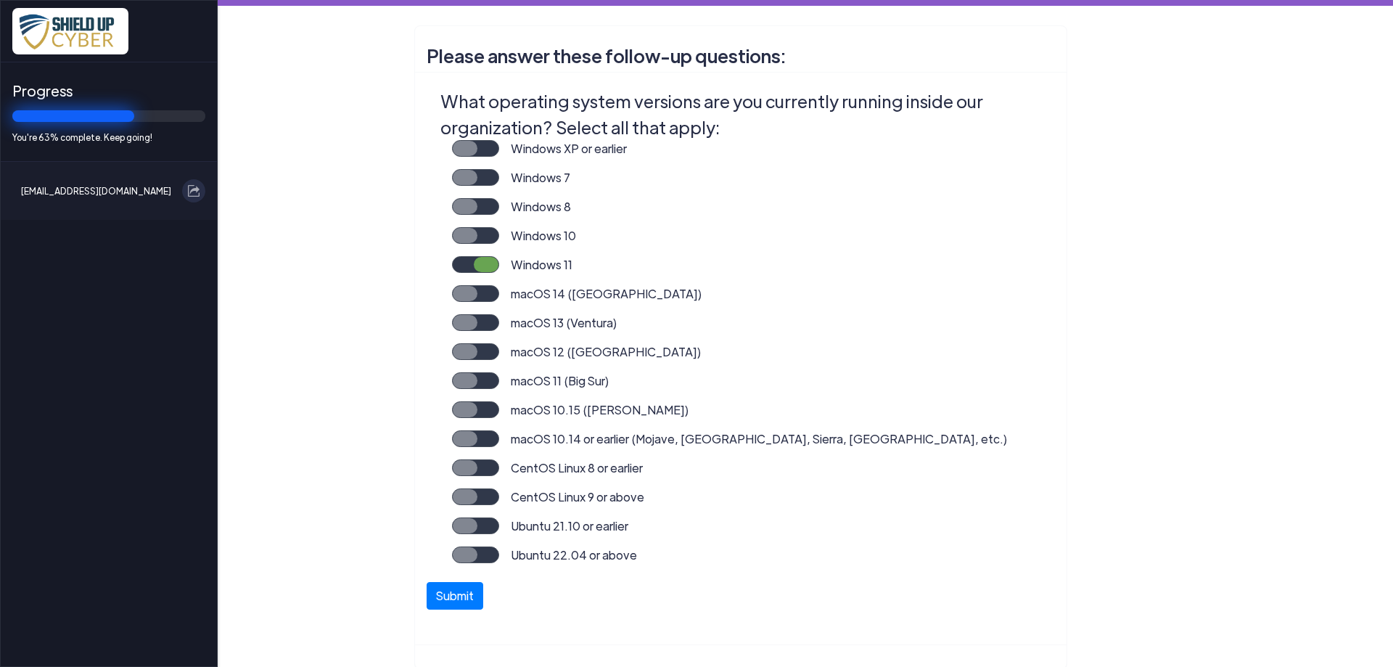
scroll to position [313, 0]
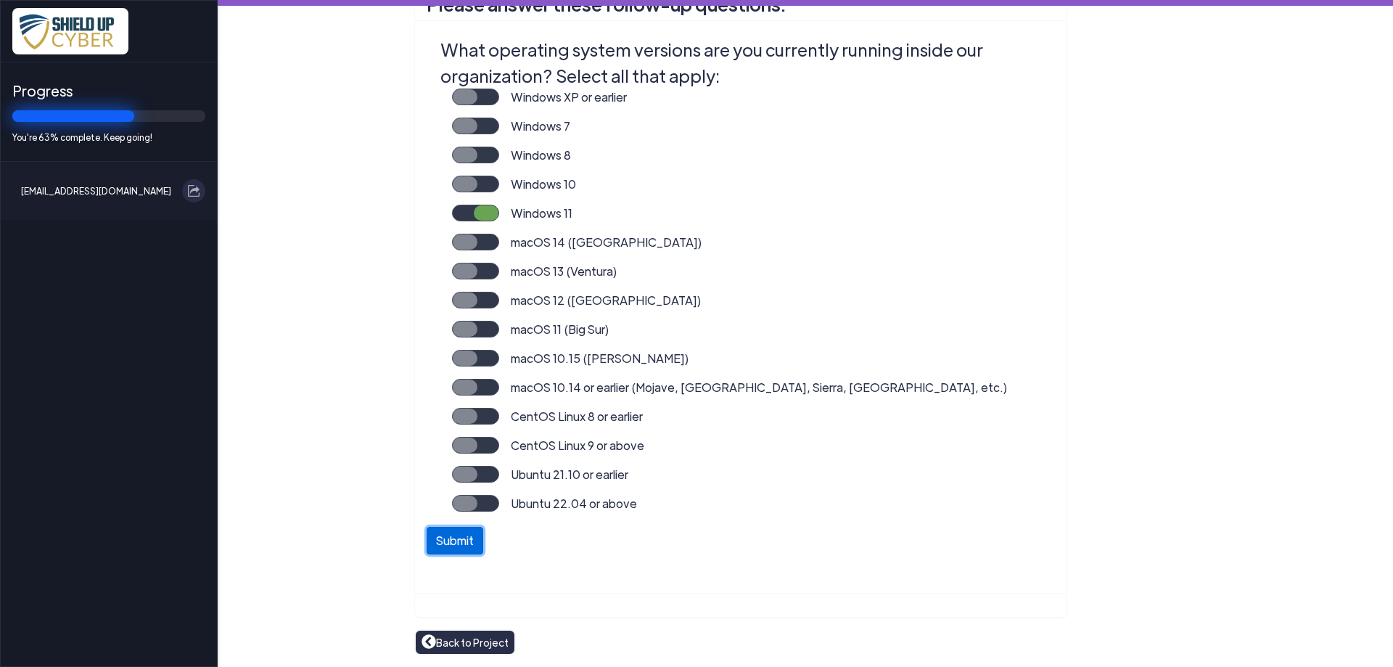
click at [457, 544] on button "Submit" at bounding box center [455, 541] width 57 height 28
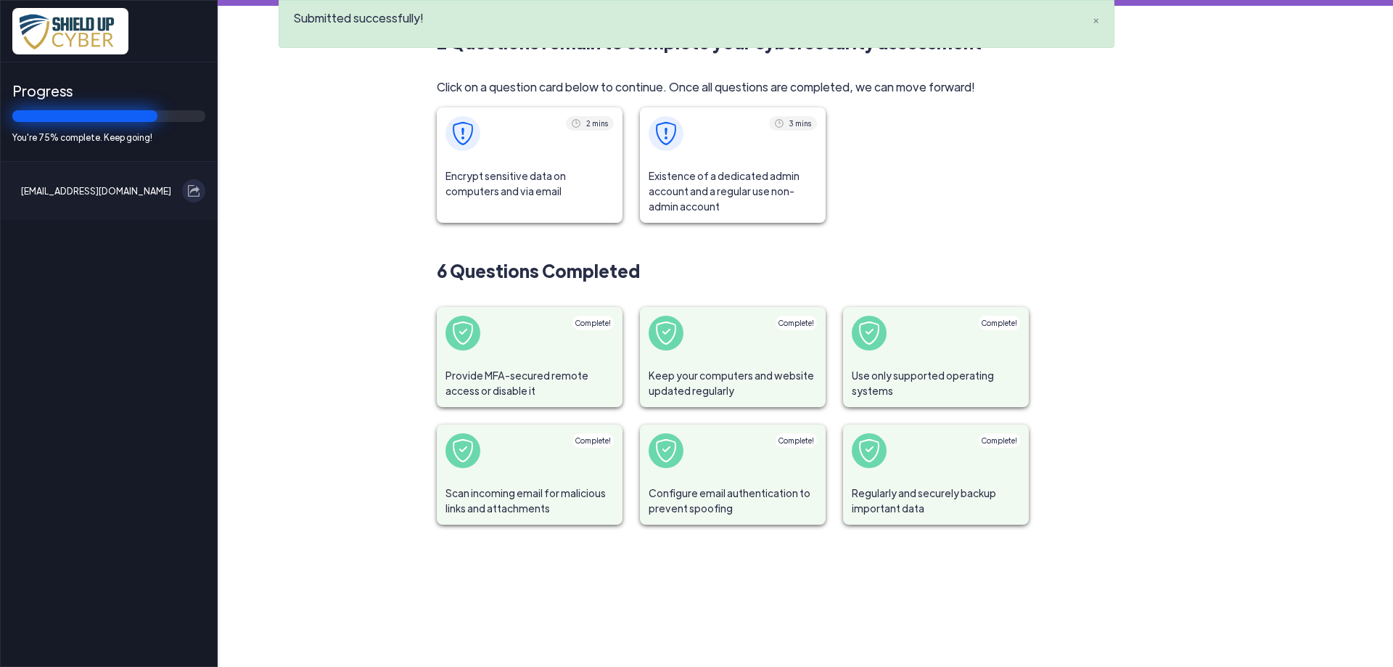
click at [520, 185] on span "Encrypt sensitive data on computers and via email" at bounding box center [530, 184] width 186 height 48
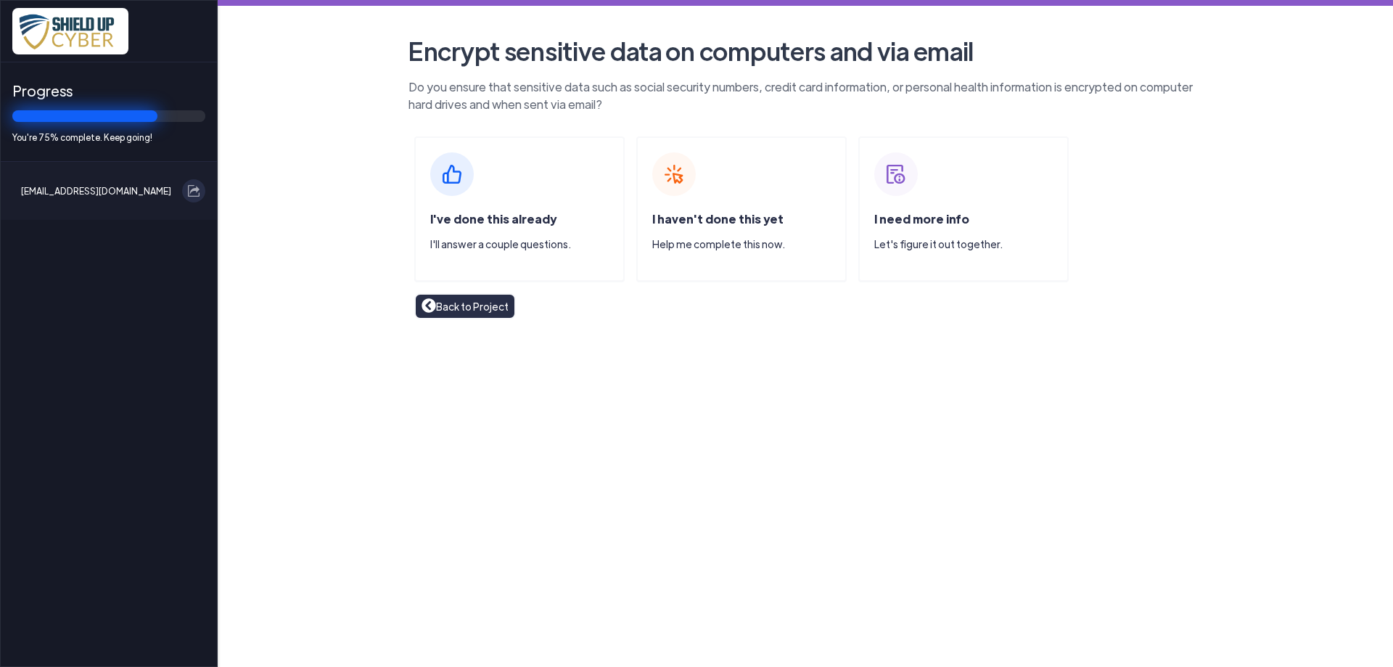
click at [485, 223] on span "I've done this already" at bounding box center [493, 218] width 126 height 15
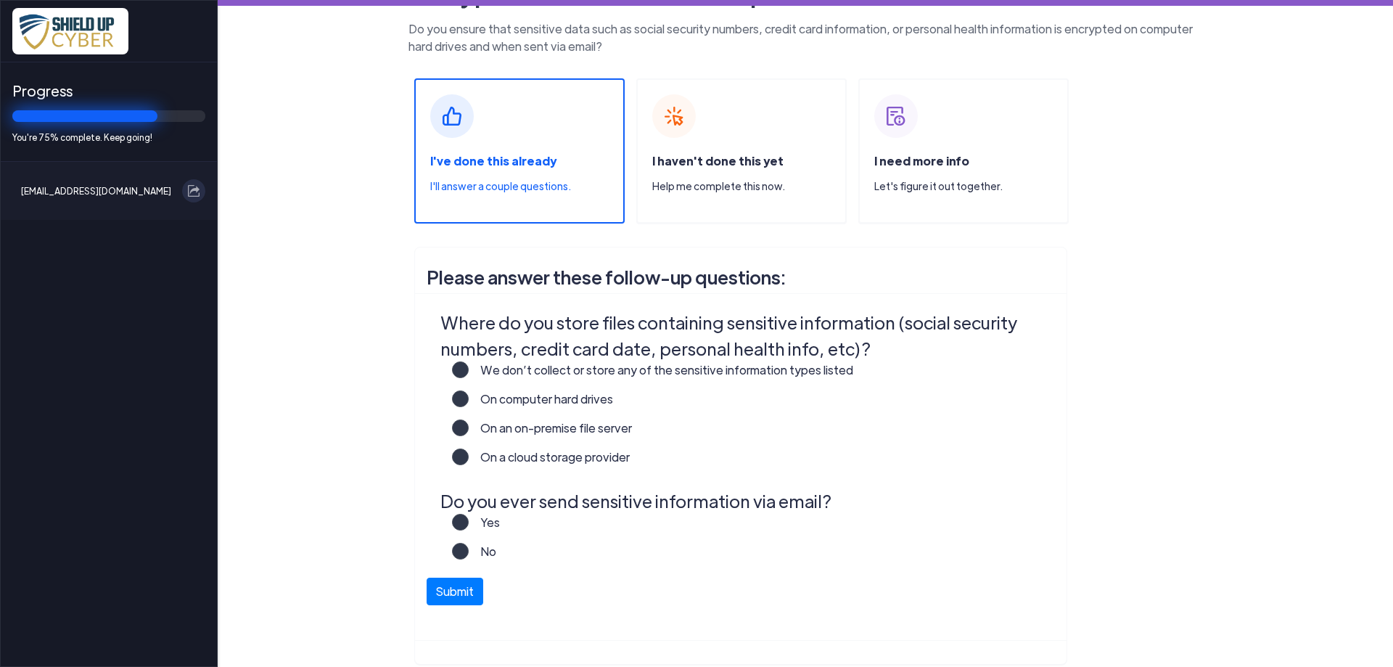
scroll to position [105, 0]
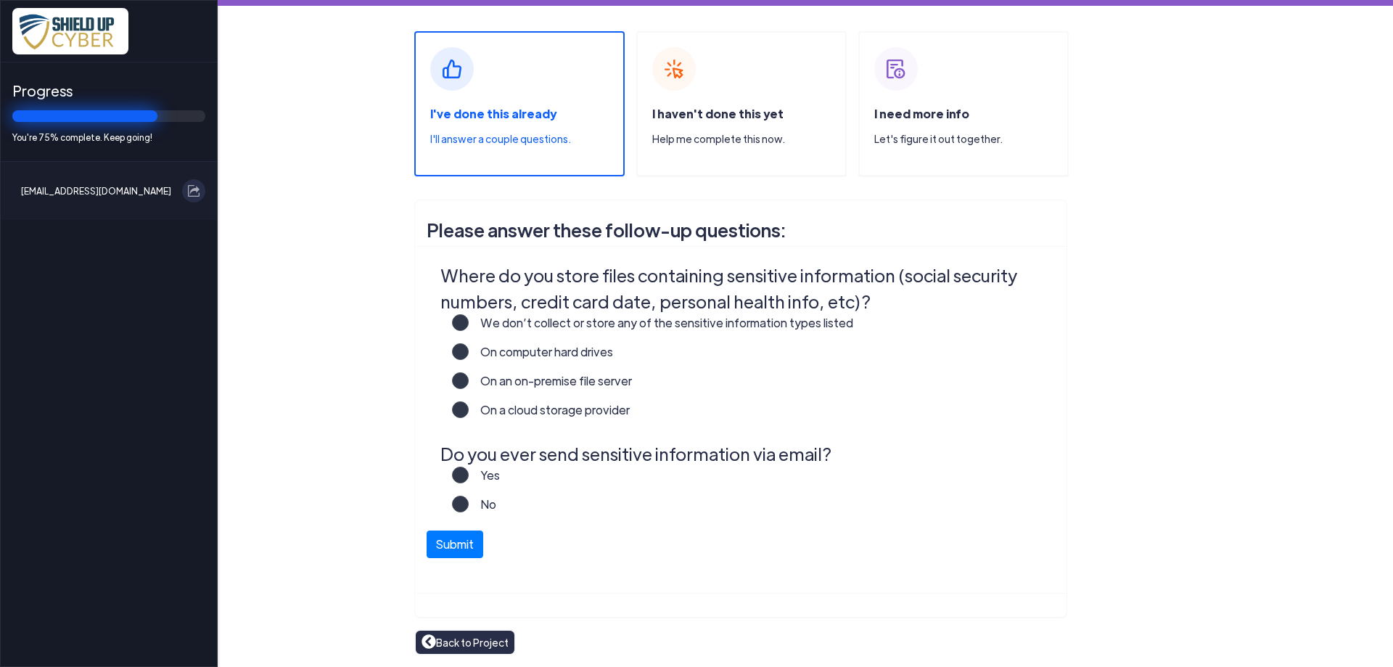
click at [469, 377] on label "On an on-premise file server" at bounding box center [550, 386] width 163 height 29
click at [0, 0] on input "On an on-premise file server" at bounding box center [0, 0] width 0 height 0
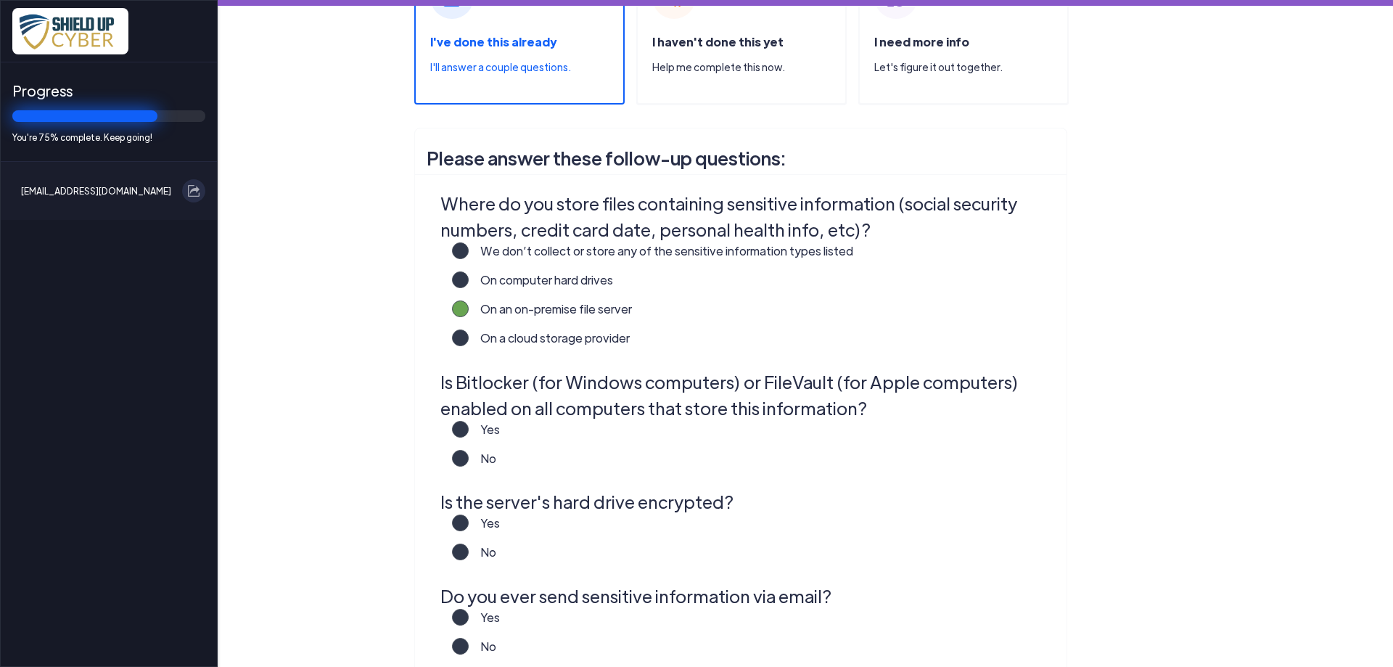
scroll to position [262, 0]
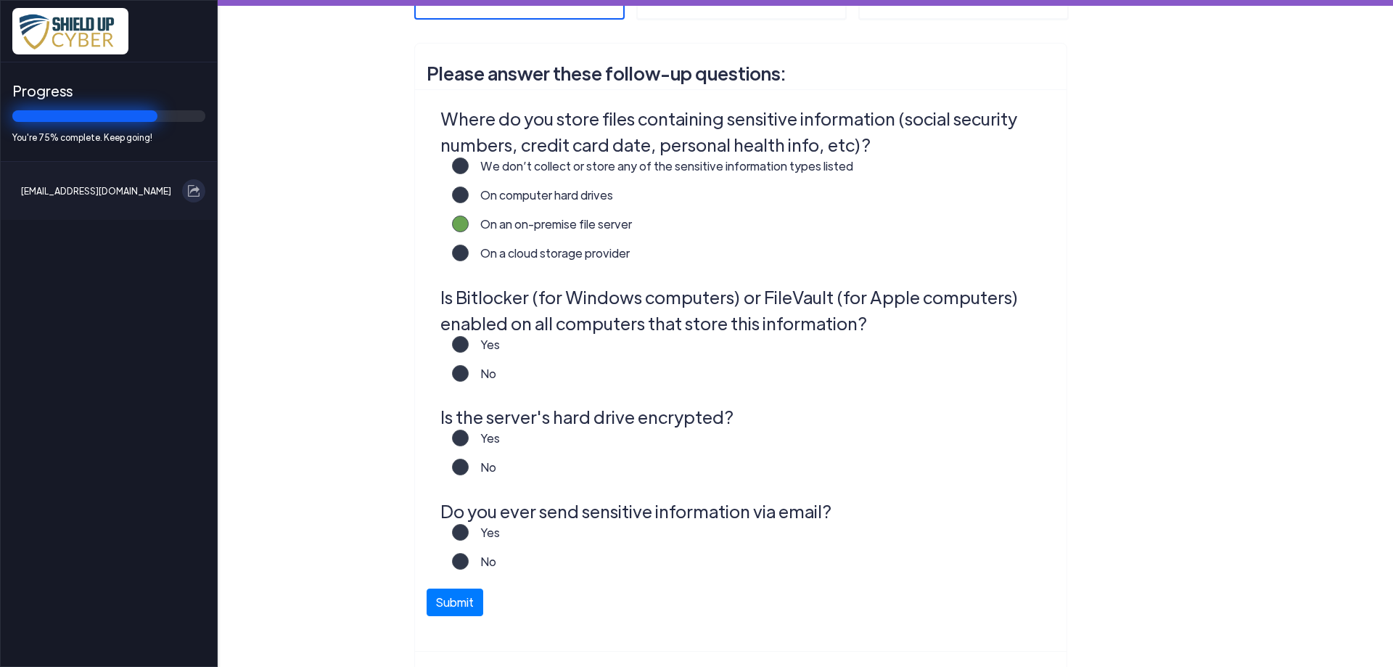
click at [469, 371] on label "No" at bounding box center [483, 379] width 28 height 29
click at [0, 0] on input "No" at bounding box center [0, 0] width 0 height 0
click at [469, 465] on label "No" at bounding box center [483, 473] width 28 height 29
click at [0, 0] on input "No" at bounding box center [0, 0] width 0 height 0
click at [469, 530] on label "Yes" at bounding box center [484, 538] width 31 height 29
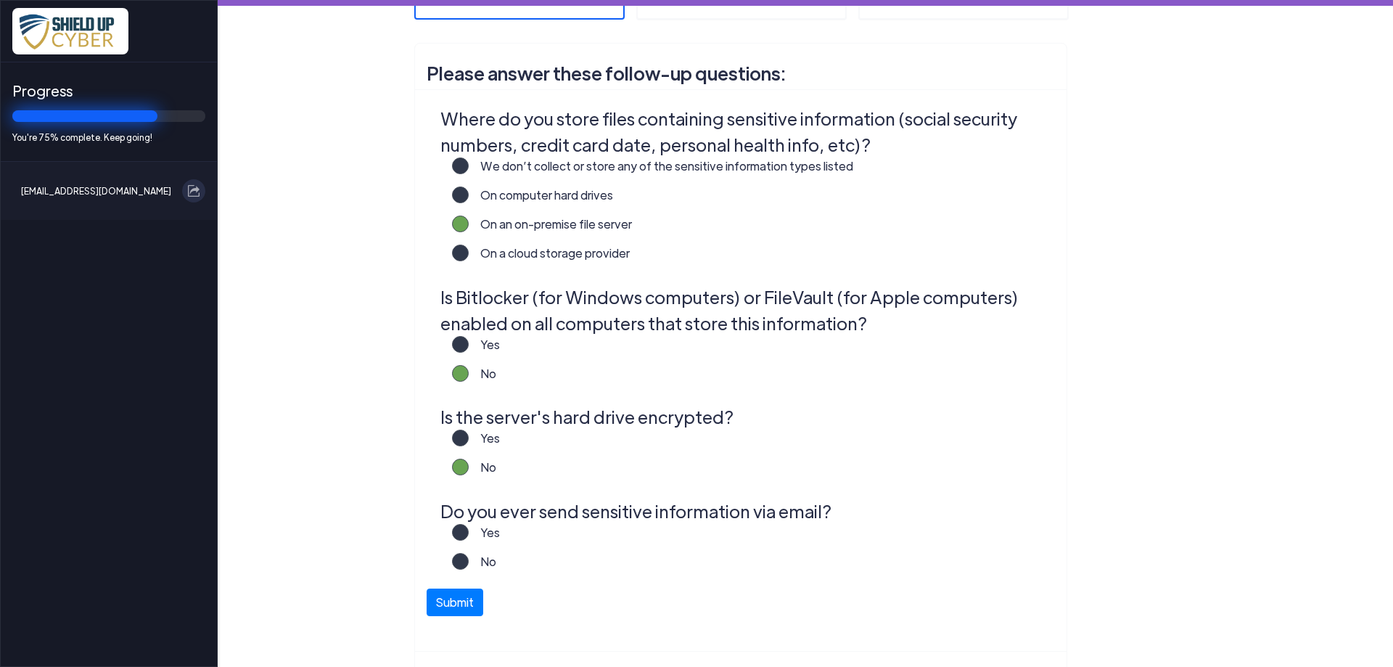
click at [0, 0] on input "Yes" at bounding box center [0, 0] width 0 height 0
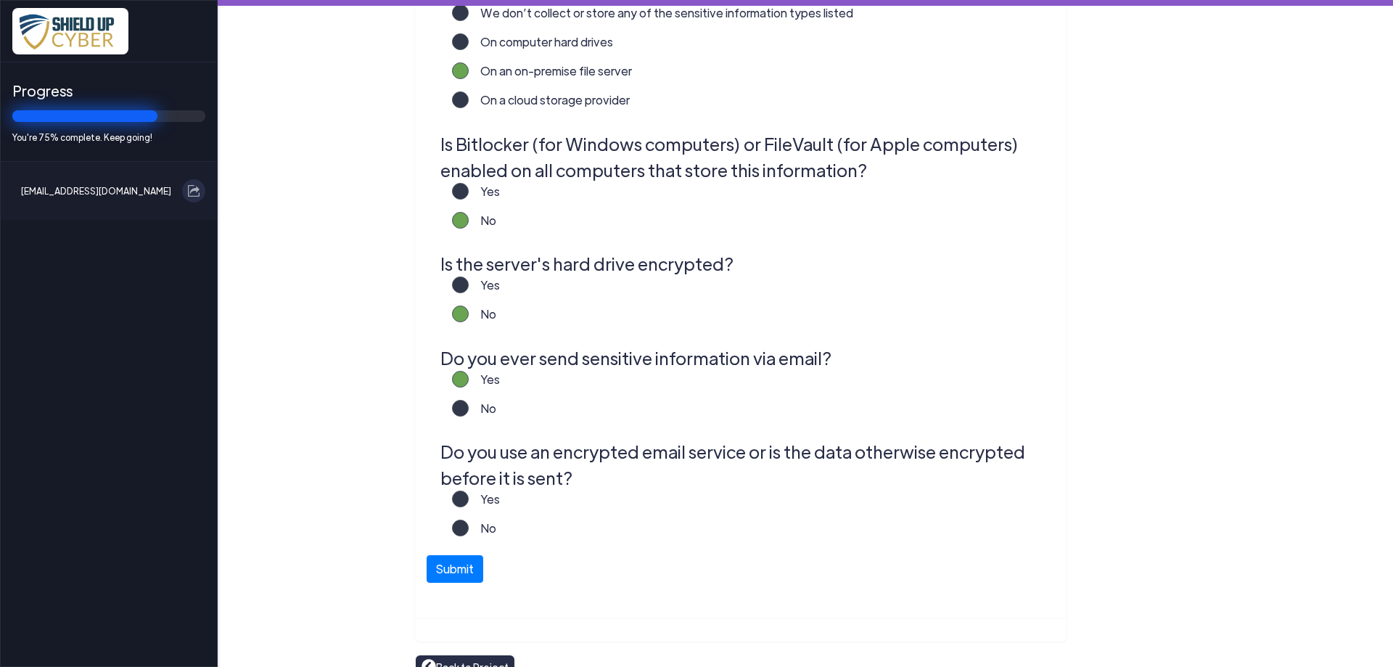
scroll to position [419, 0]
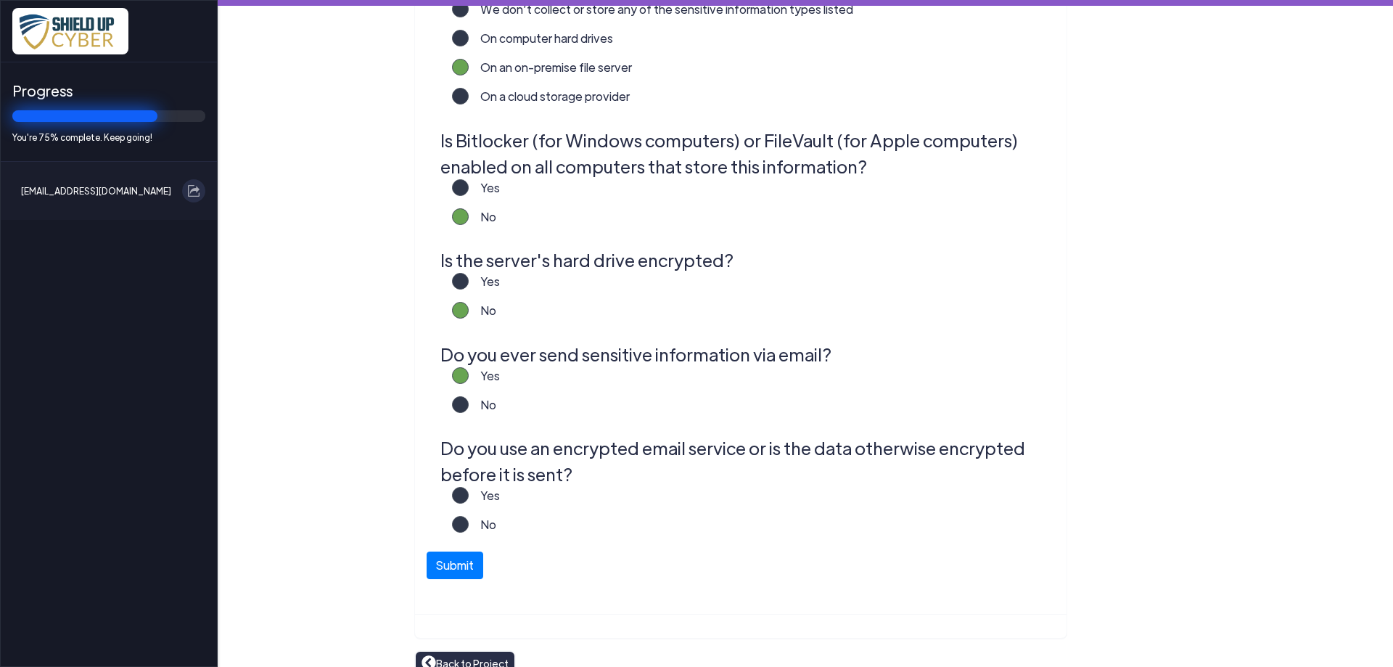
click at [469, 498] on label "Yes" at bounding box center [484, 501] width 31 height 29
click at [0, 0] on input "Yes" at bounding box center [0, 0] width 0 height 0
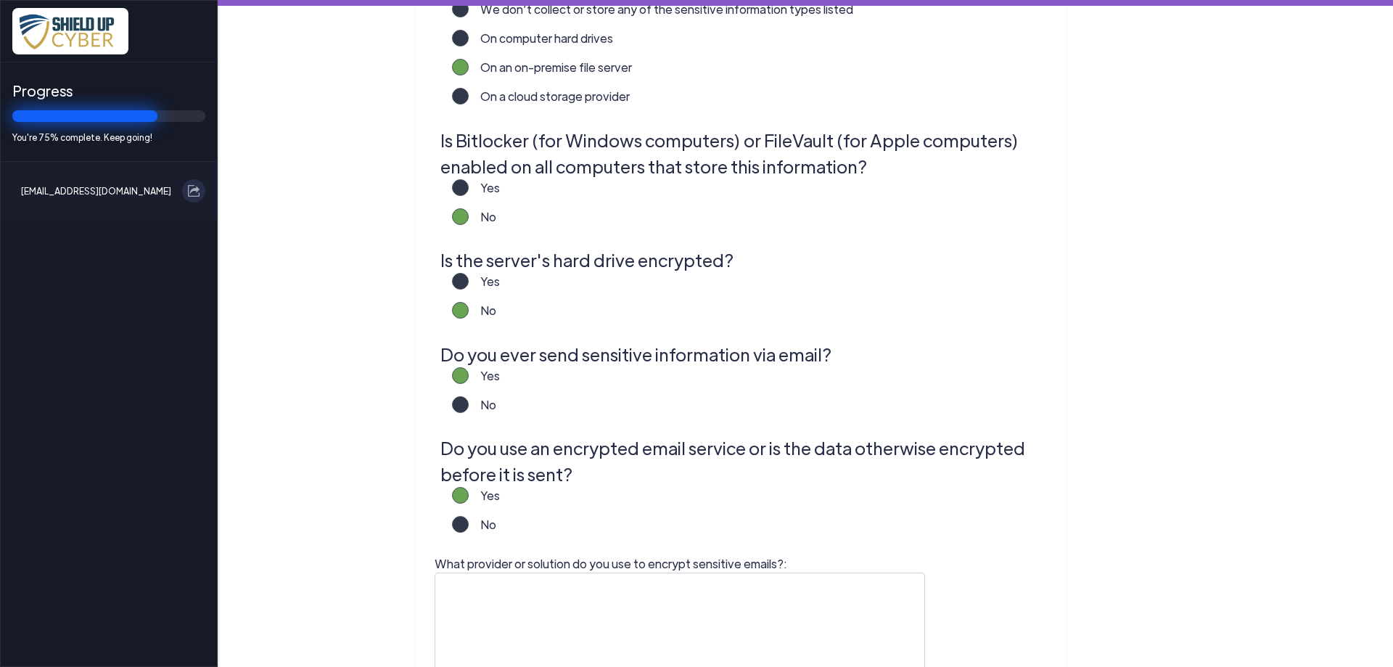
scroll to position [0, 0]
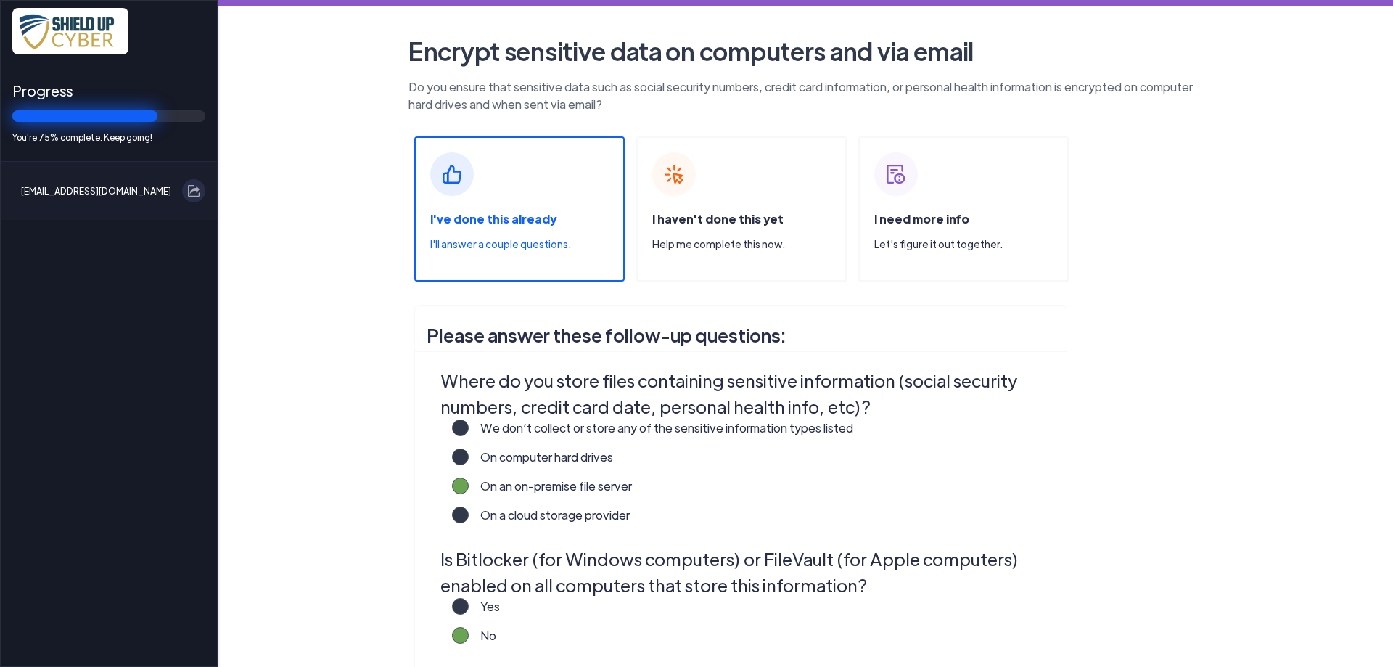
click at [932, 218] on span "I need more info" at bounding box center [921, 218] width 95 height 15
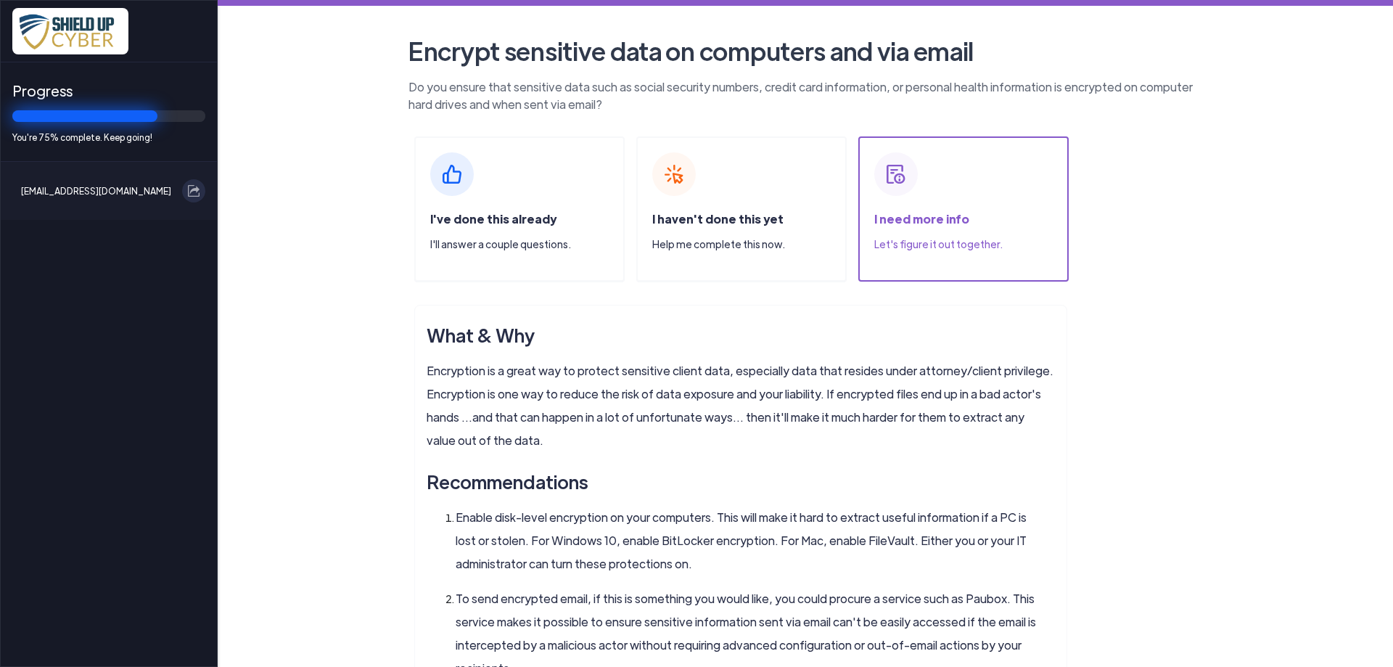
drag, startPoint x: 682, startPoint y: 200, endPoint x: 697, endPoint y: 200, distance: 15.2
click at [683, 200] on div "I haven't done this yet Help me complete this now." at bounding box center [741, 208] width 210 height 145
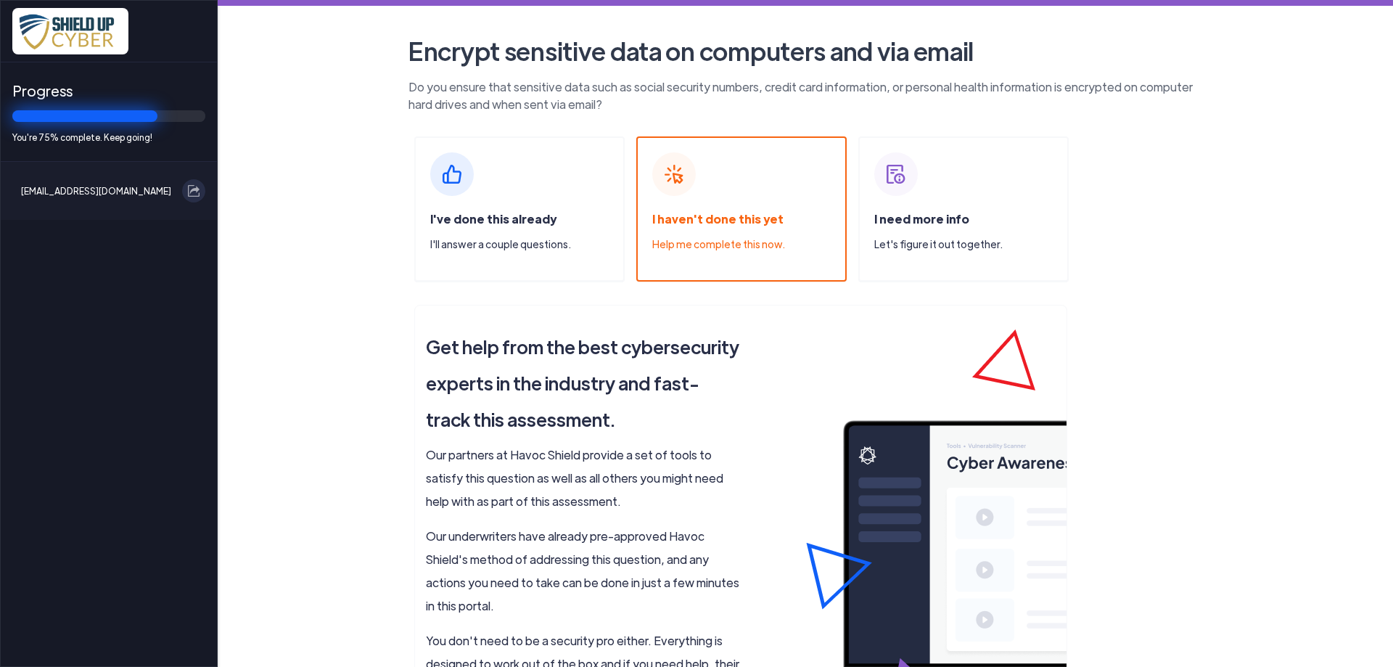
drag, startPoint x: 483, startPoint y: 221, endPoint x: 435, endPoint y: 221, distance: 48.6
click at [480, 221] on span "I've done this already" at bounding box center [493, 218] width 126 height 15
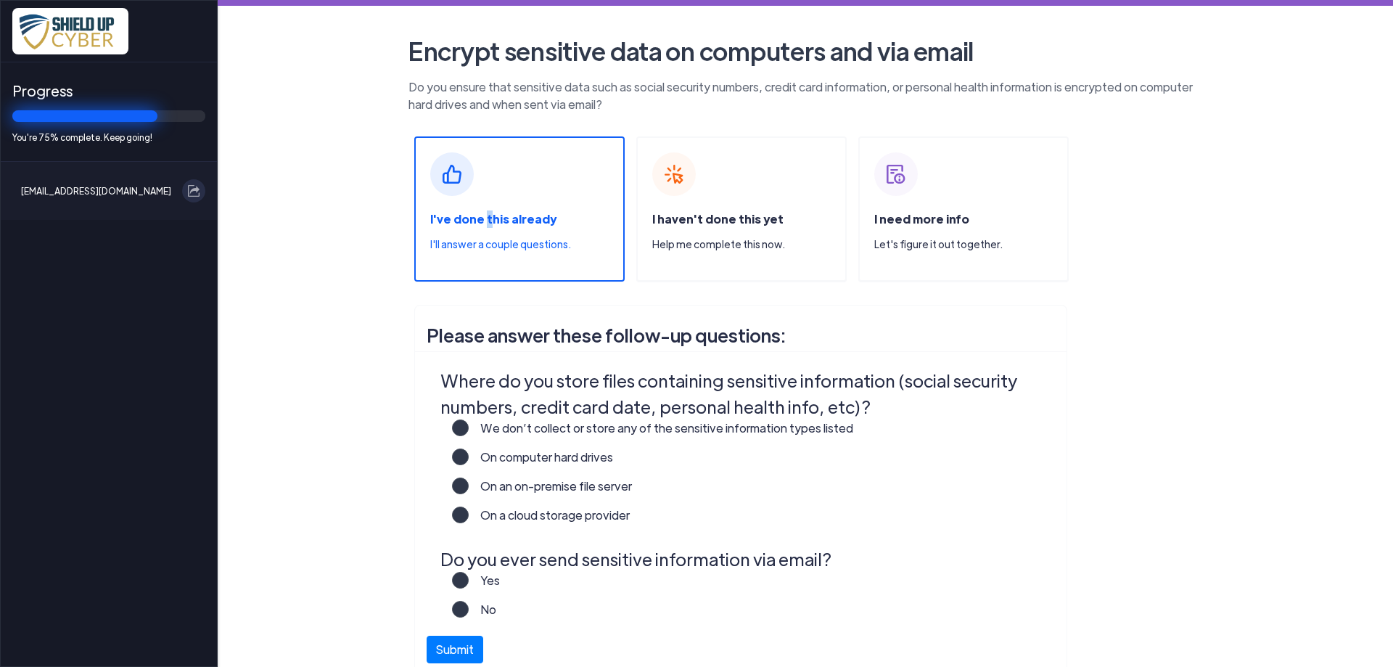
scroll to position [105, 0]
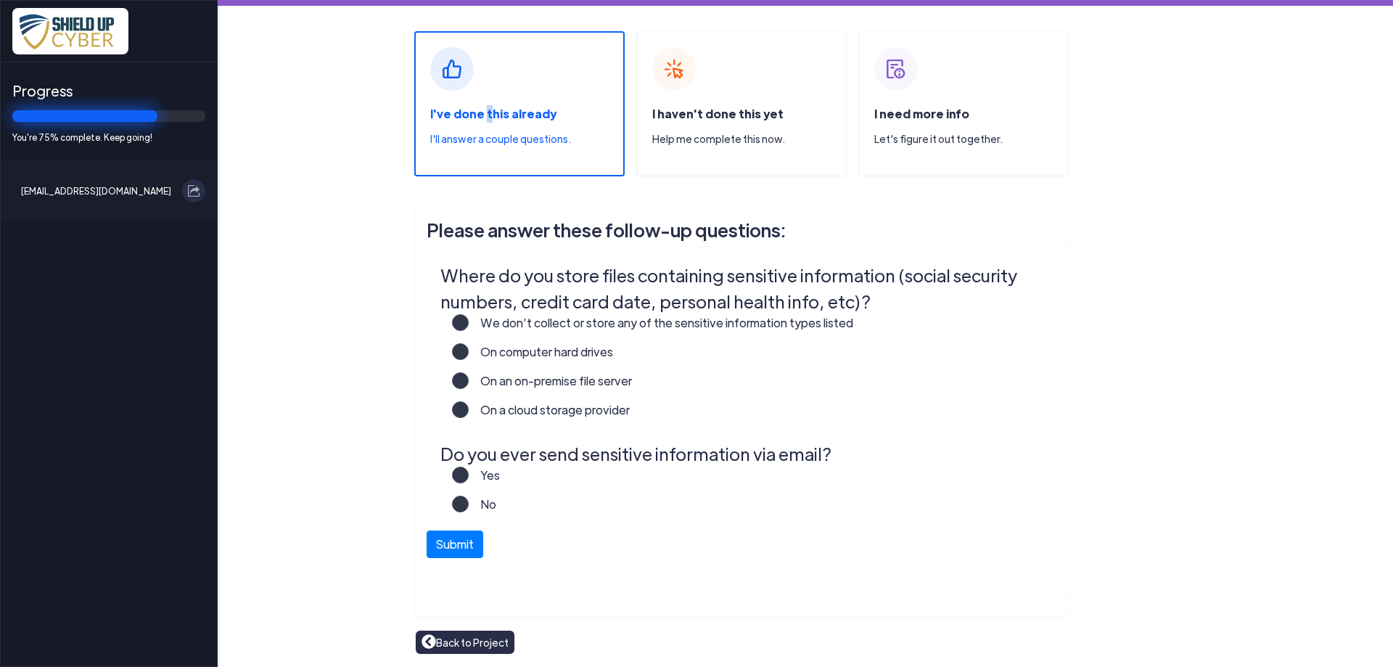
click at [445, 642] on link "Back to Project" at bounding box center [465, 642] width 87 height 16
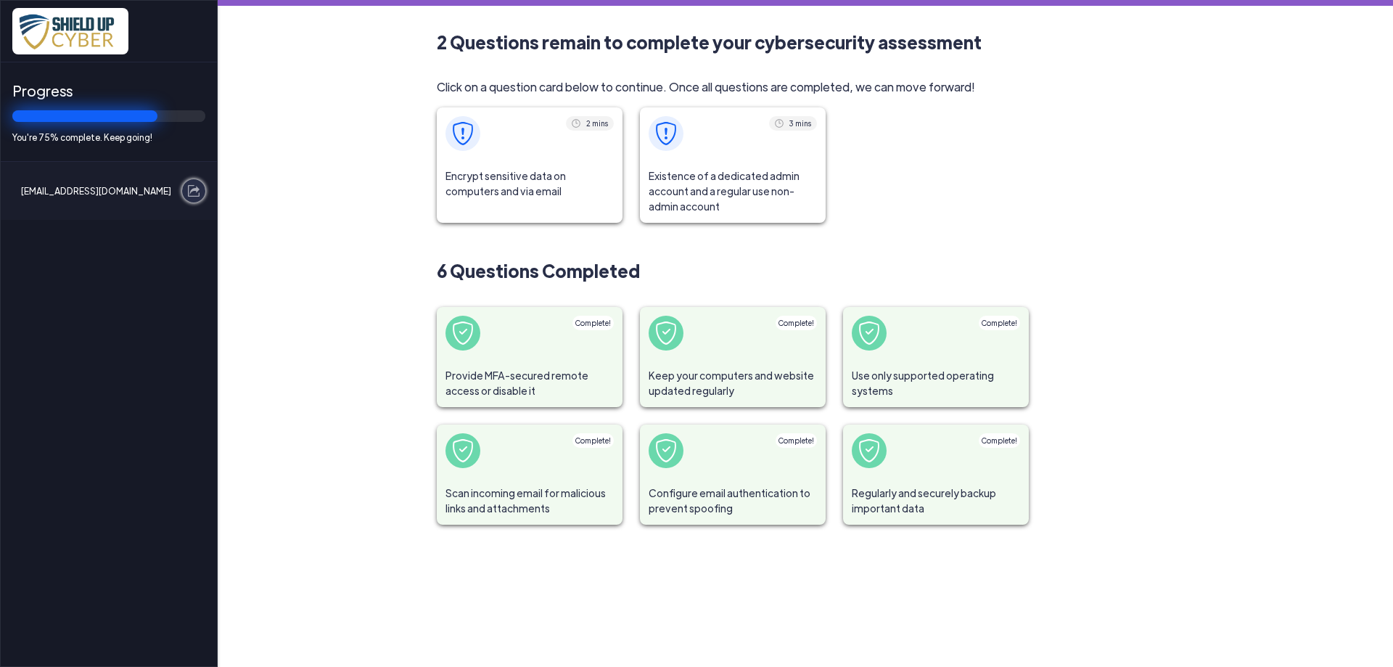
click at [193, 191] on img at bounding box center [194, 191] width 12 height 12
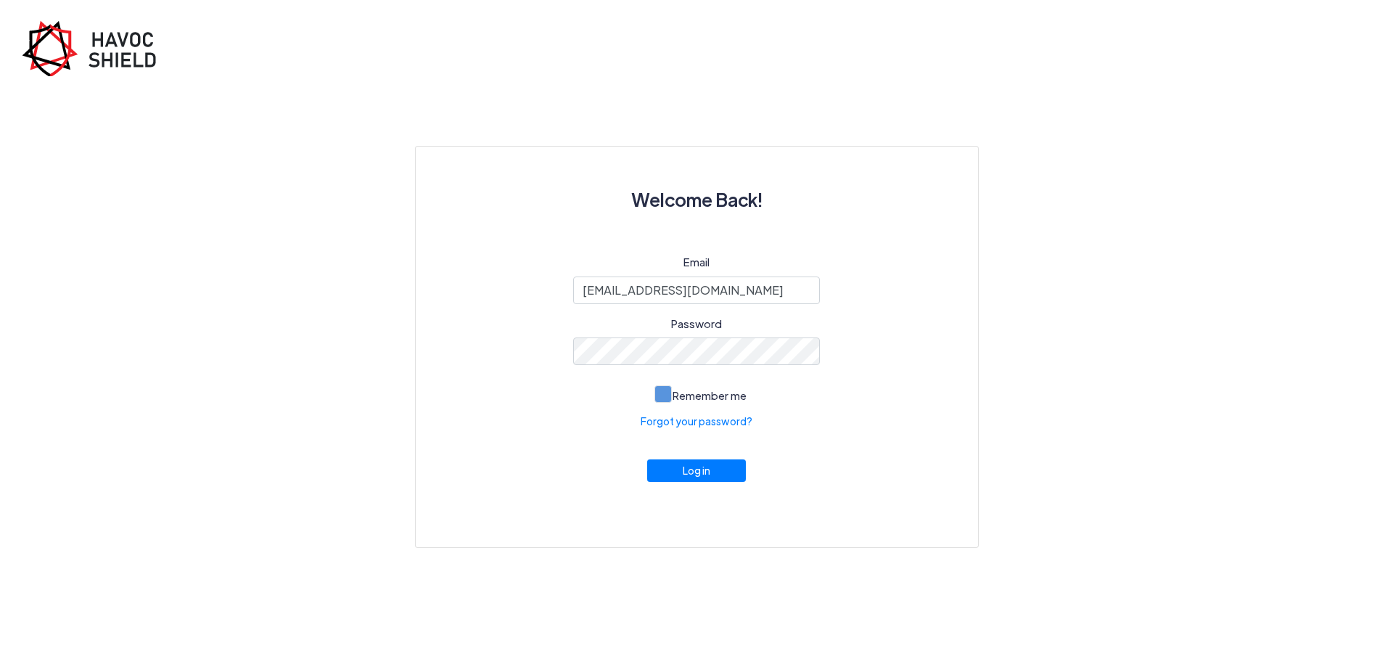
click at [667, 391] on span at bounding box center [662, 393] width 17 height 17
click at [0, 0] on input "Remember me" at bounding box center [0, 0] width 0 height 0
